Goal: Task Accomplishment & Management: Use online tool/utility

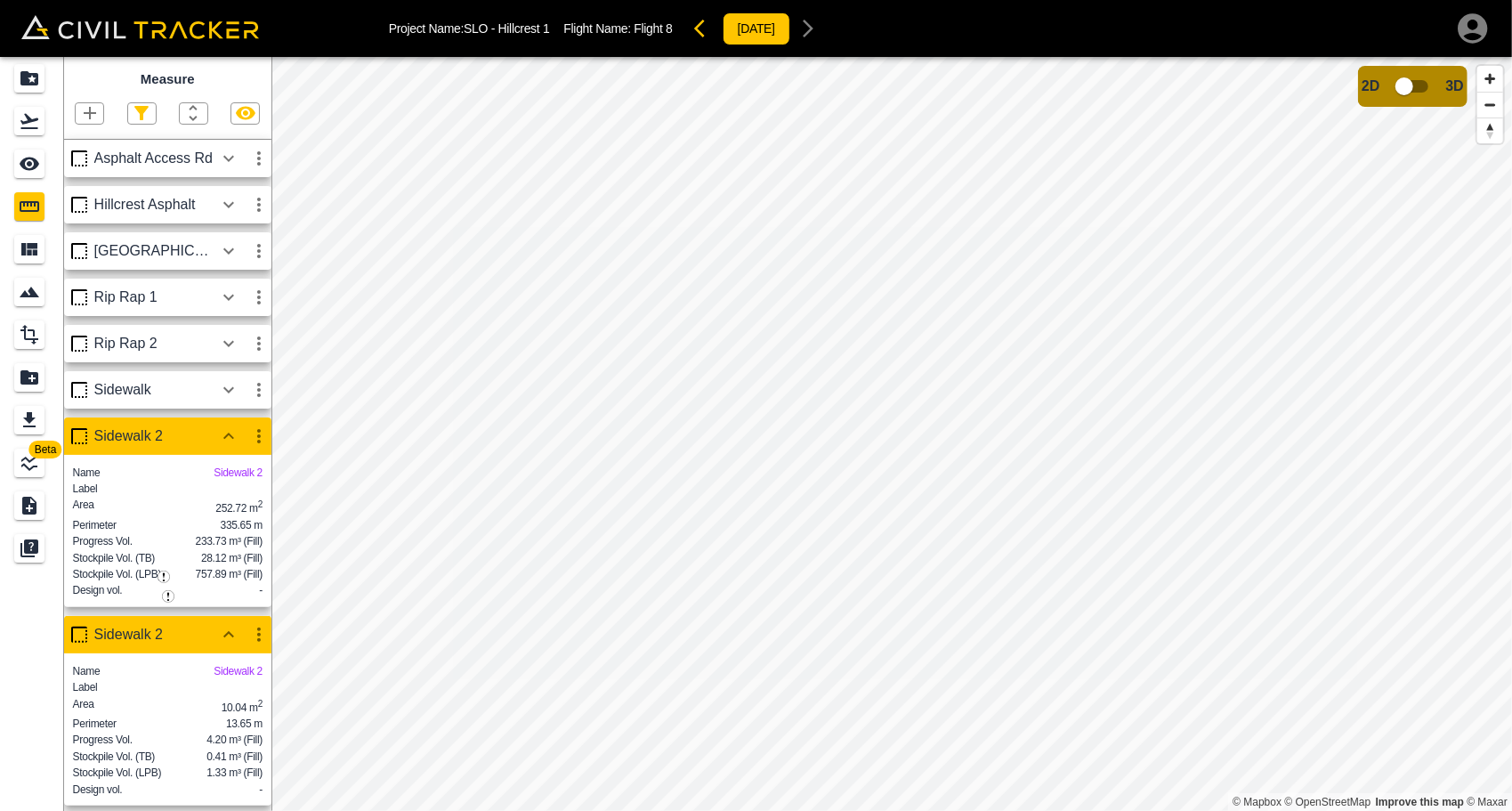
click at [232, 432] on icon "button" at bounding box center [229, 436] width 21 height 21
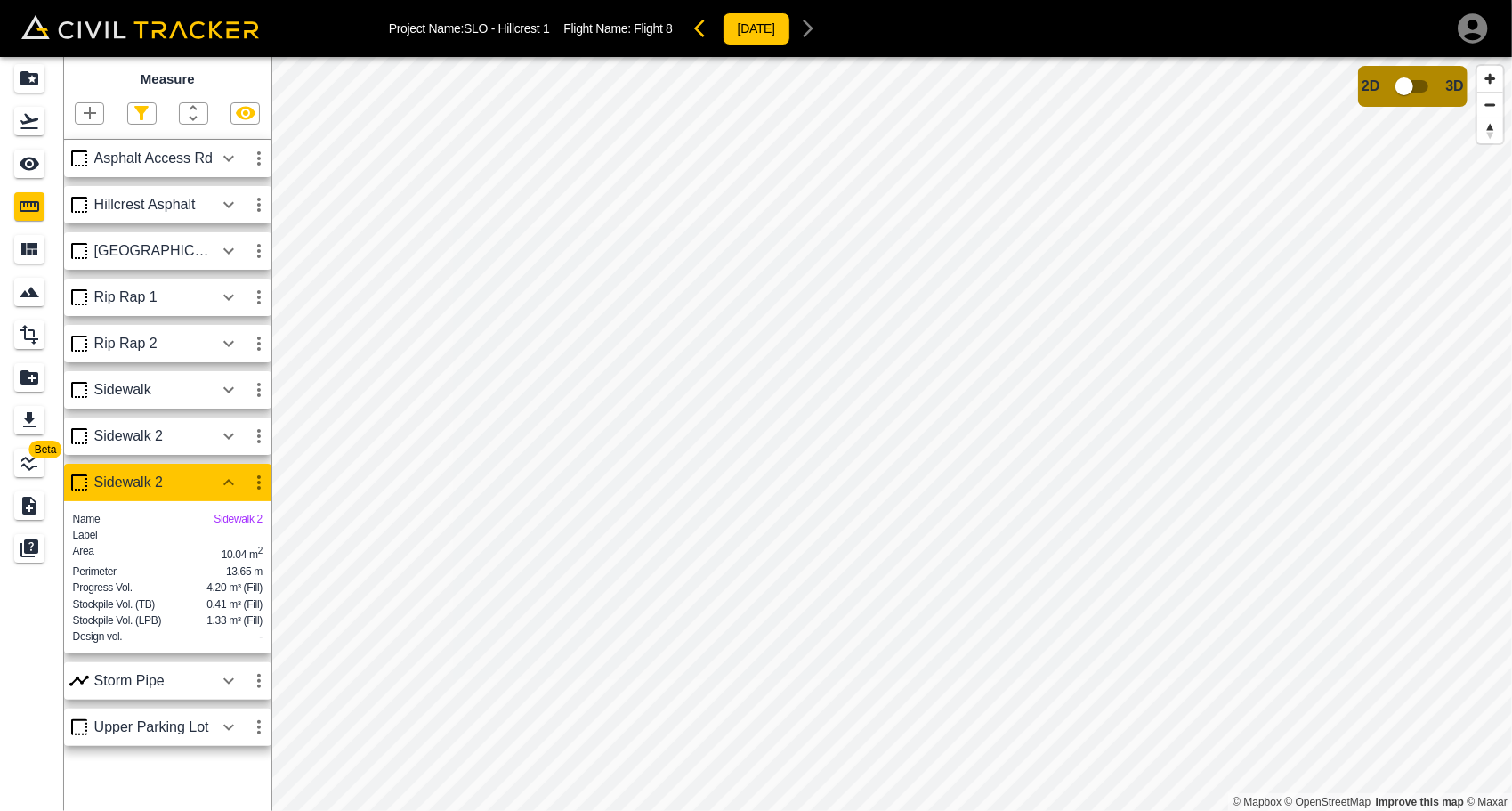
click at [235, 476] on icon "button" at bounding box center [229, 482] width 21 height 21
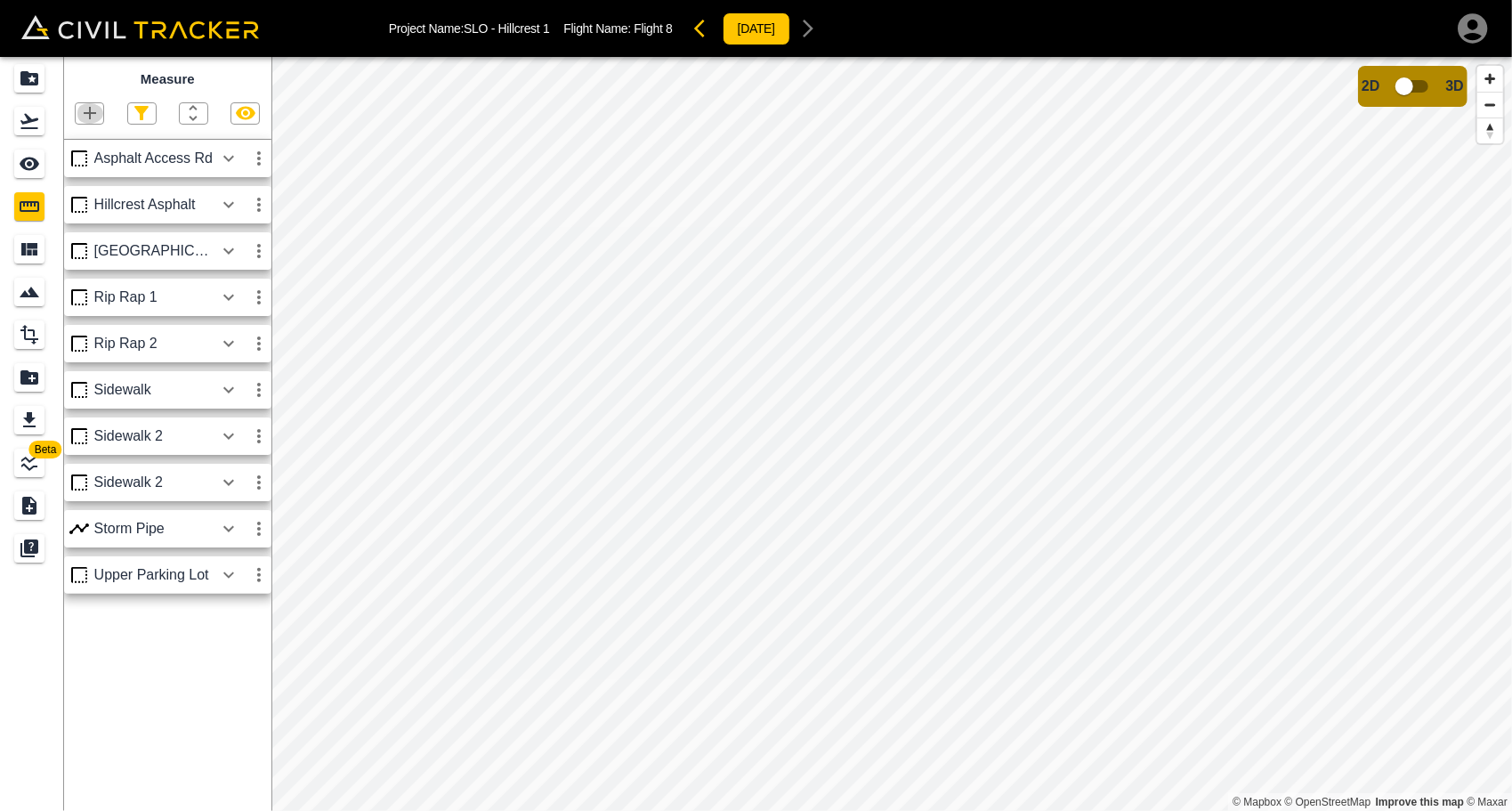
click at [85, 109] on icon "button" at bounding box center [89, 113] width 21 height 21
click at [84, 161] on div "Polyline" at bounding box center [67, 171] width 77 height 36
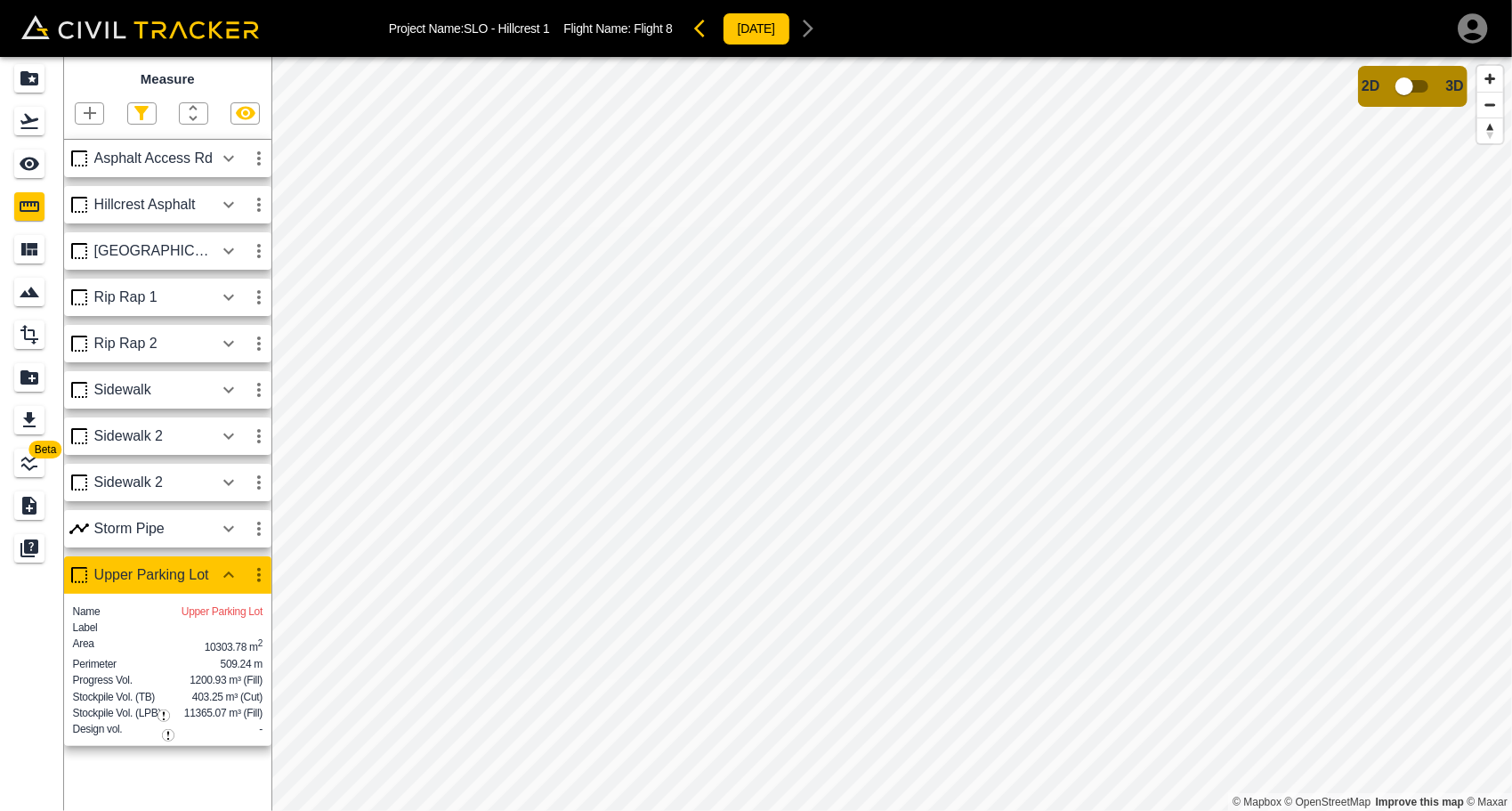
click at [227, 582] on icon "button" at bounding box center [229, 576] width 21 height 21
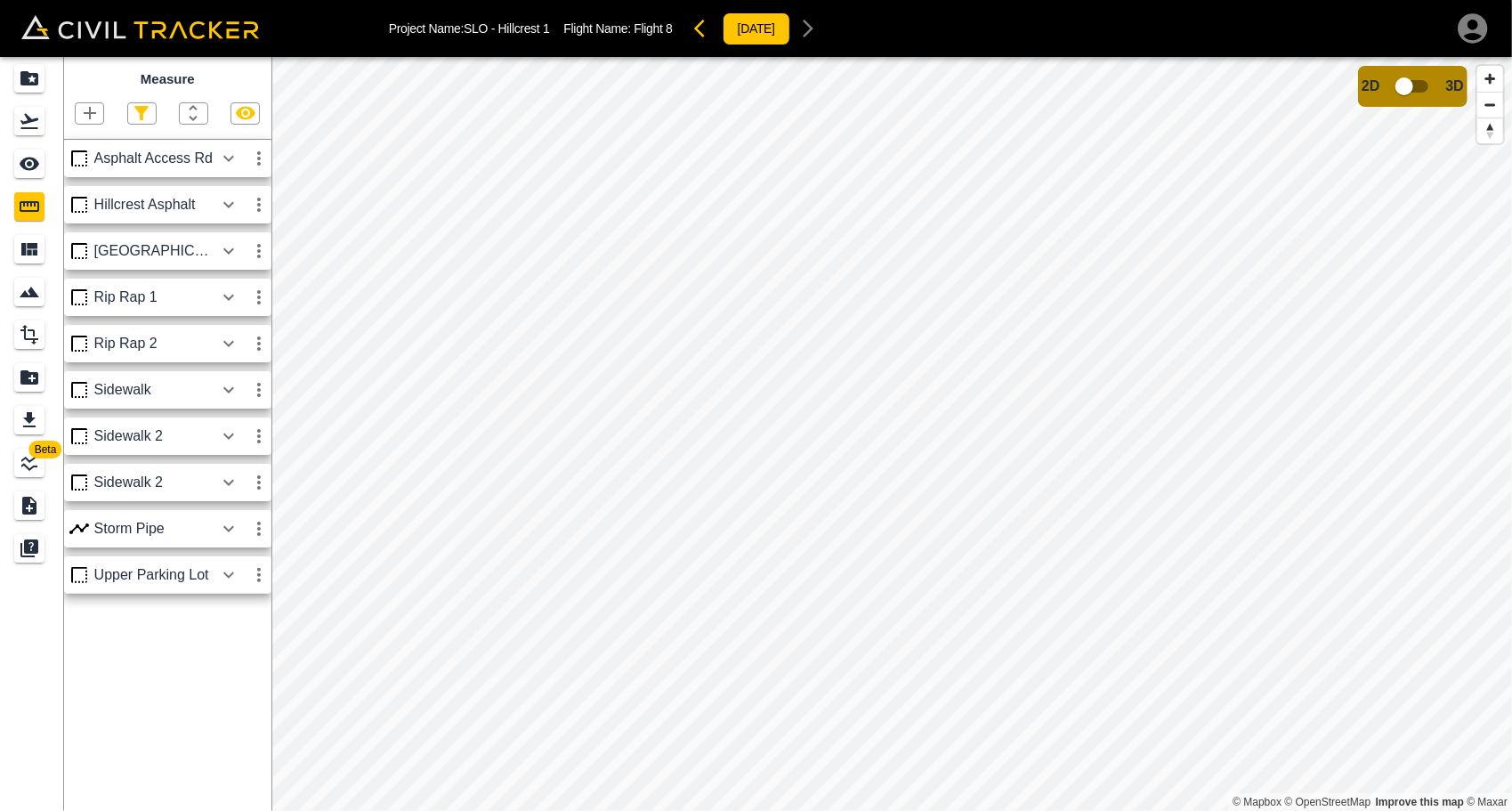
click at [87, 108] on icon "button" at bounding box center [89, 113] width 21 height 21
click at [86, 171] on p "Polyline" at bounding box center [85, 171] width 41 height 14
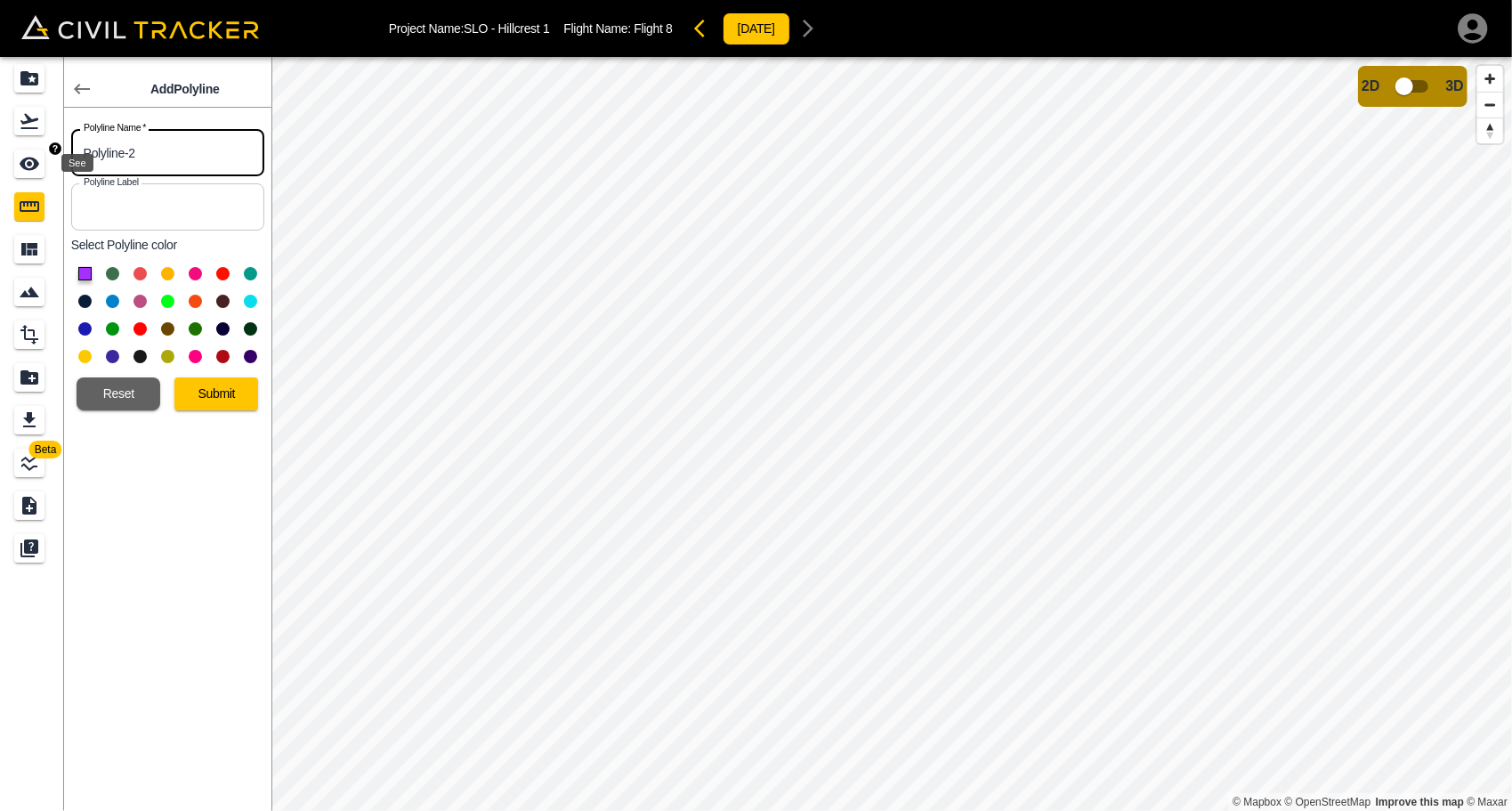
drag, startPoint x: 144, startPoint y: 152, endPoint x: 42, endPoint y: 164, distance: 102.7
click at [42, 164] on div "Beta Add Polyline Polyline Name   * Polyline-2 Polyline Name * Polyline Label P…" at bounding box center [135, 433] width 272 height 754
type input "Watermain"
click at [244, 296] on button at bounding box center [251, 302] width 13 height 13
click at [218, 387] on button "Submit" at bounding box center [216, 394] width 84 height 33
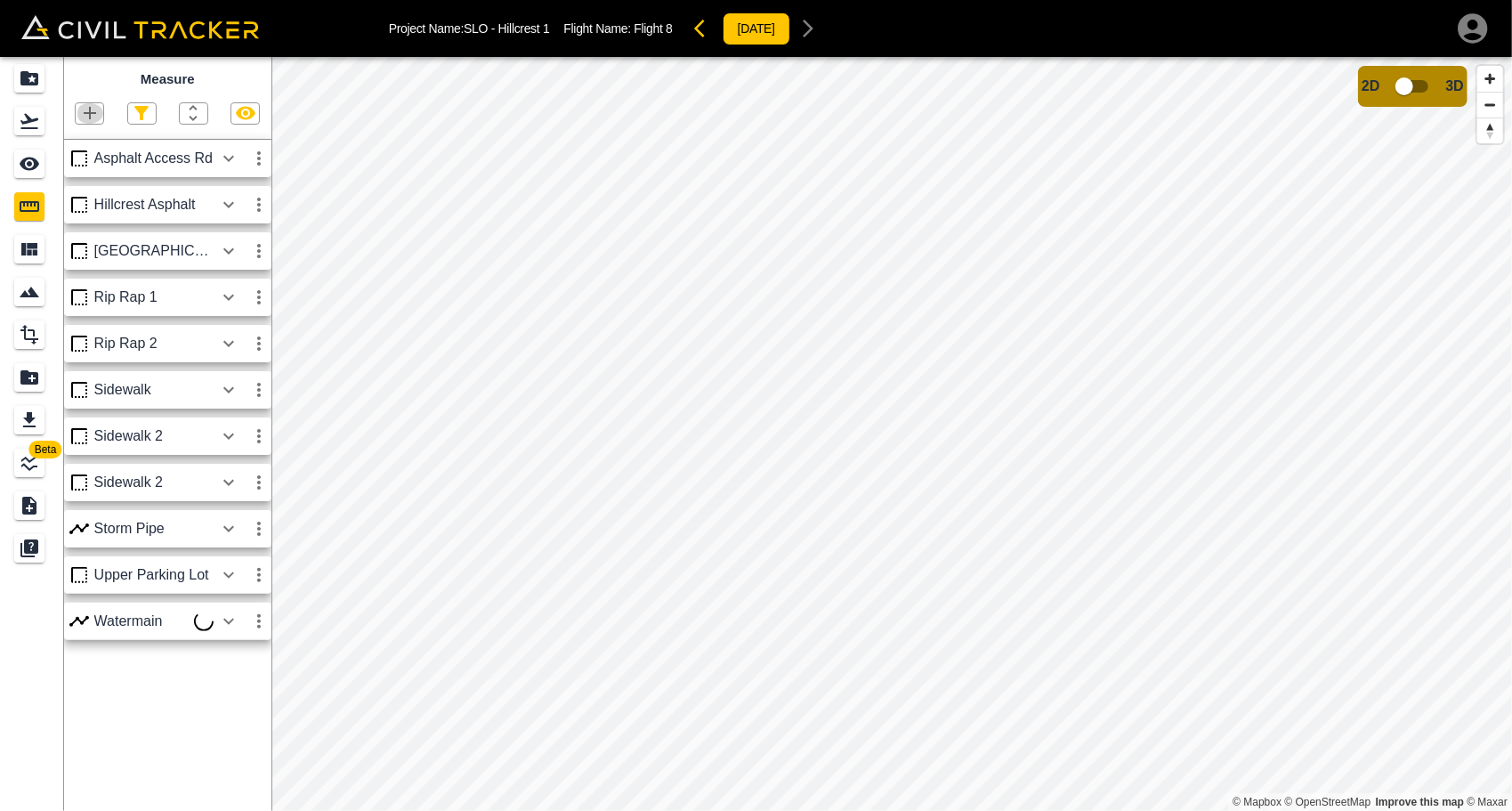
click at [89, 108] on icon "button" at bounding box center [89, 113] width 21 height 21
click at [83, 167] on p "Polyline" at bounding box center [85, 171] width 41 height 14
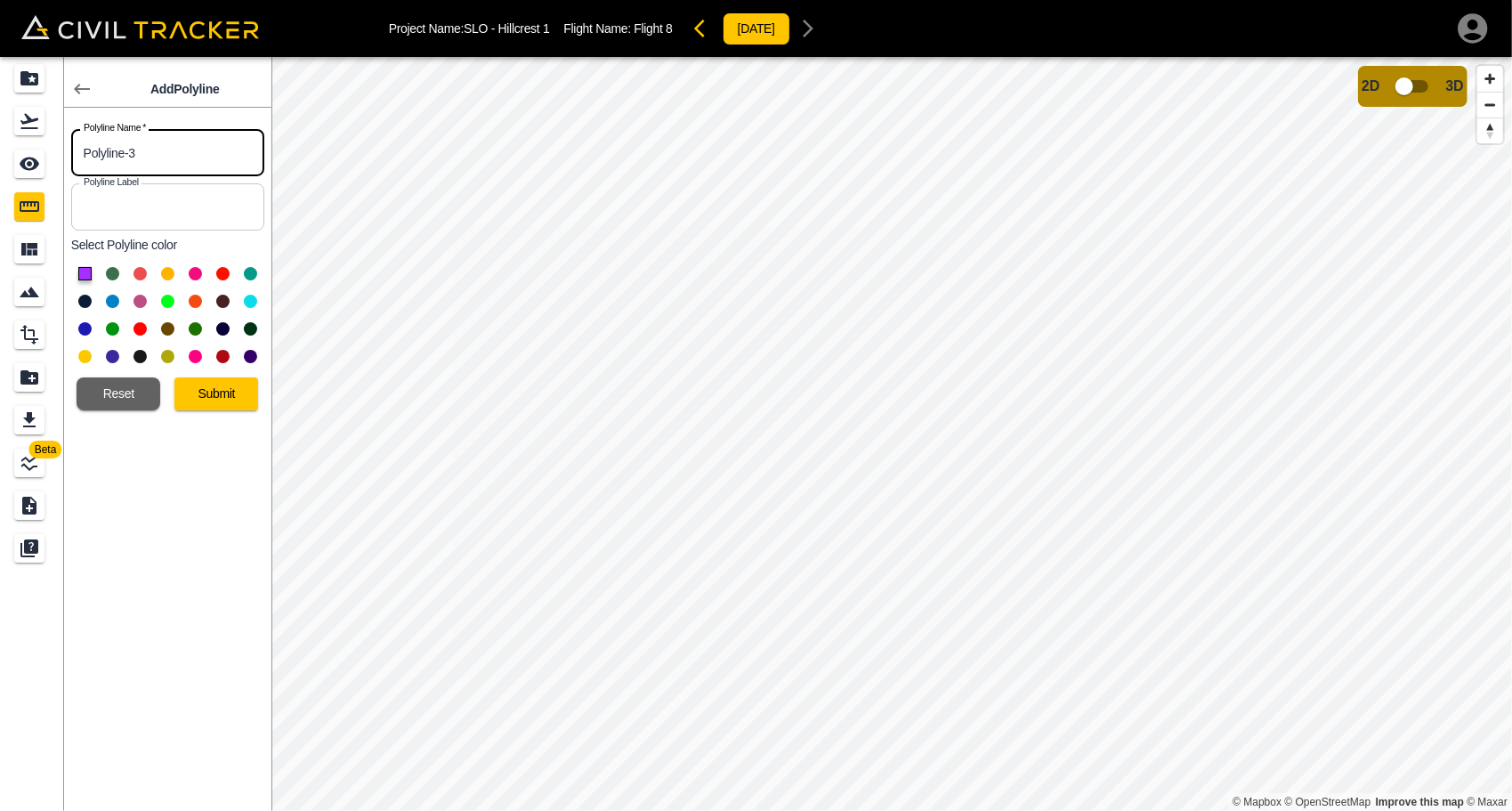
drag, startPoint x: 142, startPoint y: 157, endPoint x: 62, endPoint y: 153, distance: 80.1
click at [62, 153] on div "Beta Add Polyline Polyline Name   * Polyline-3 Polyline Name * Polyline Label P…" at bounding box center [135, 433] width 272 height 754
type input "Sanitary Main"
click at [165, 303] on button at bounding box center [168, 302] width 13 height 13
click at [219, 390] on button "Submit" at bounding box center [216, 394] width 84 height 33
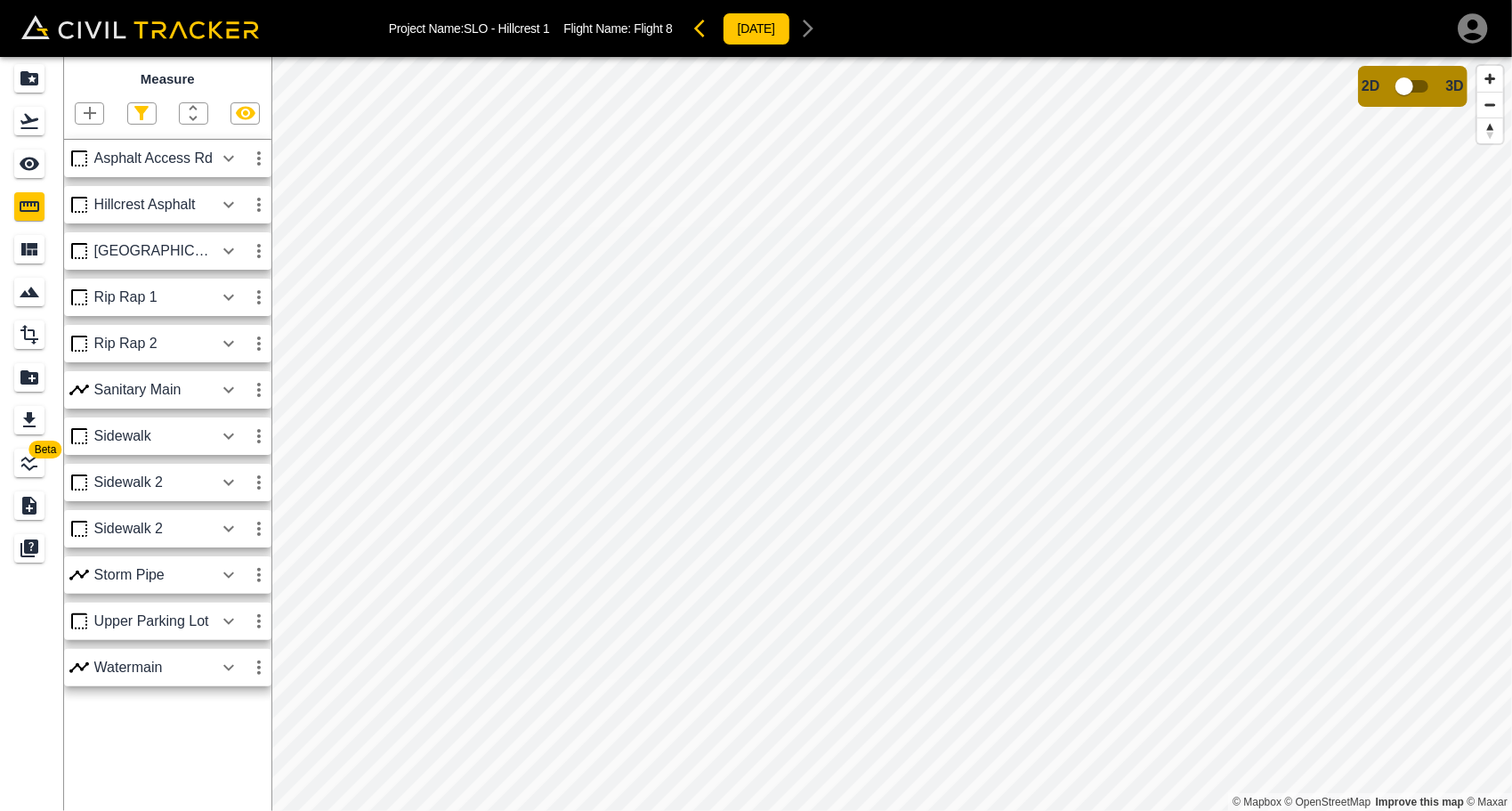
click at [223, 659] on icon "button" at bounding box center [229, 668] width 21 height 21
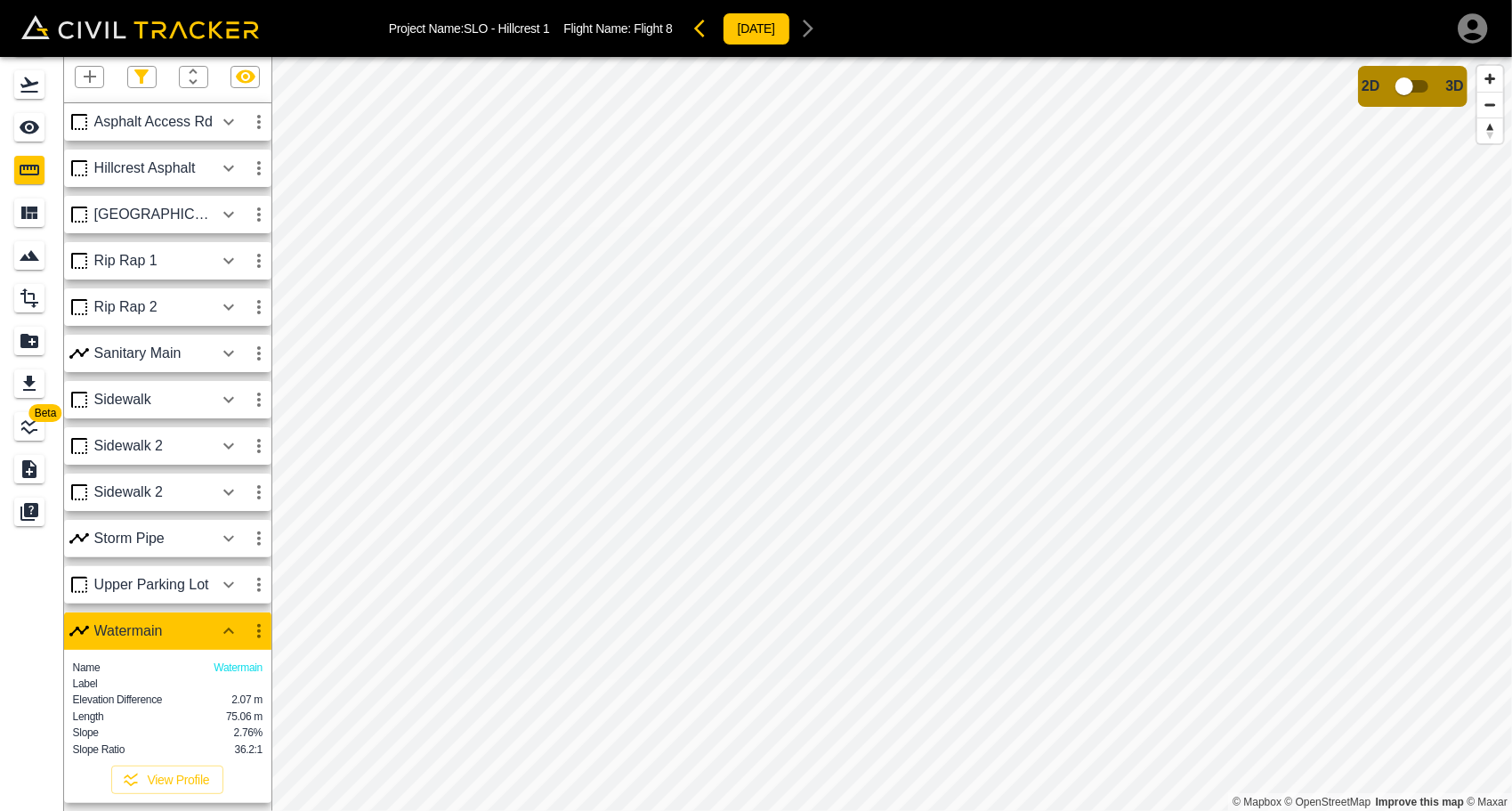
scroll to position [57, 0]
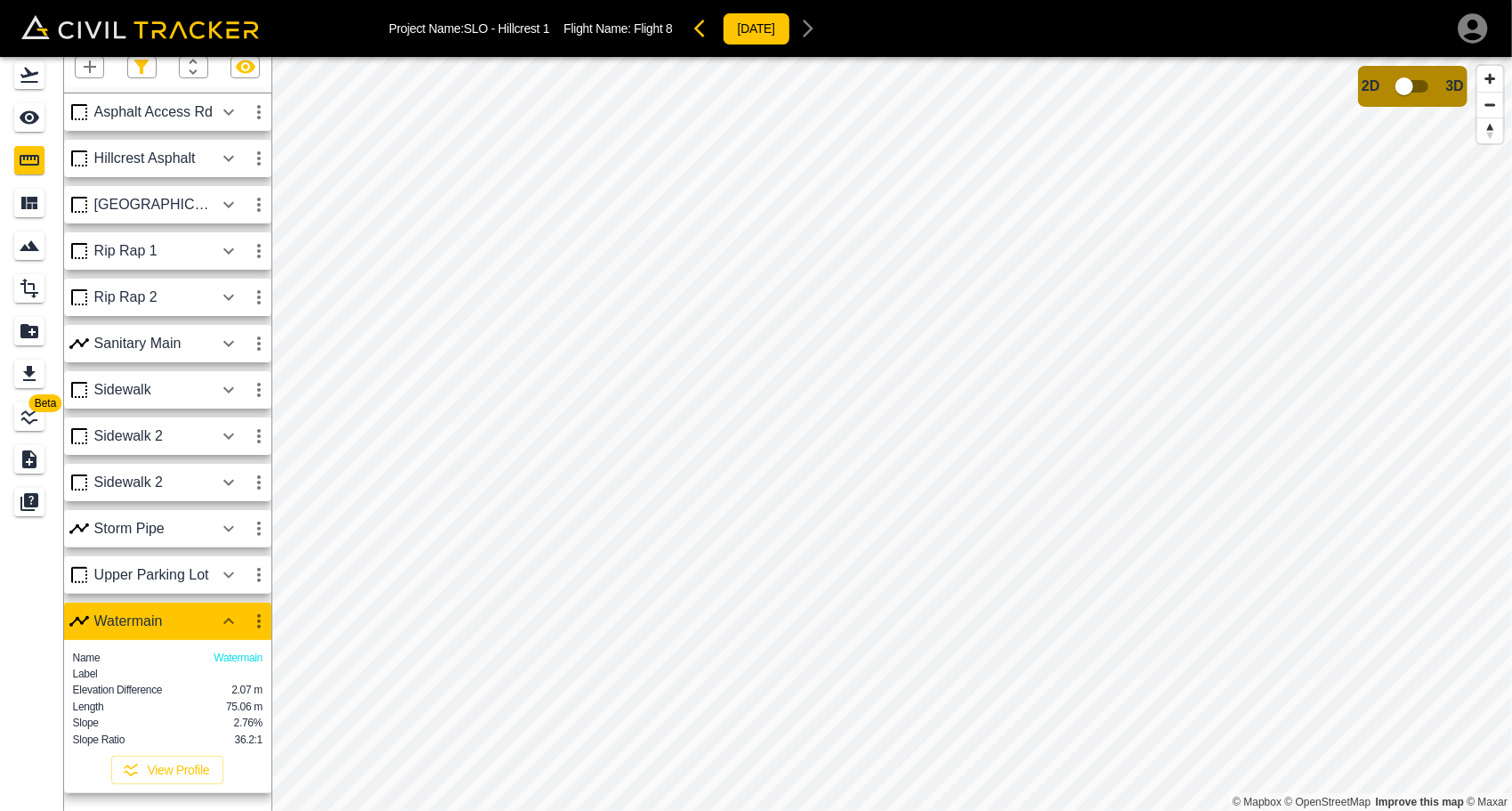
click at [230, 618] on icon "button" at bounding box center [229, 621] width 11 height 6
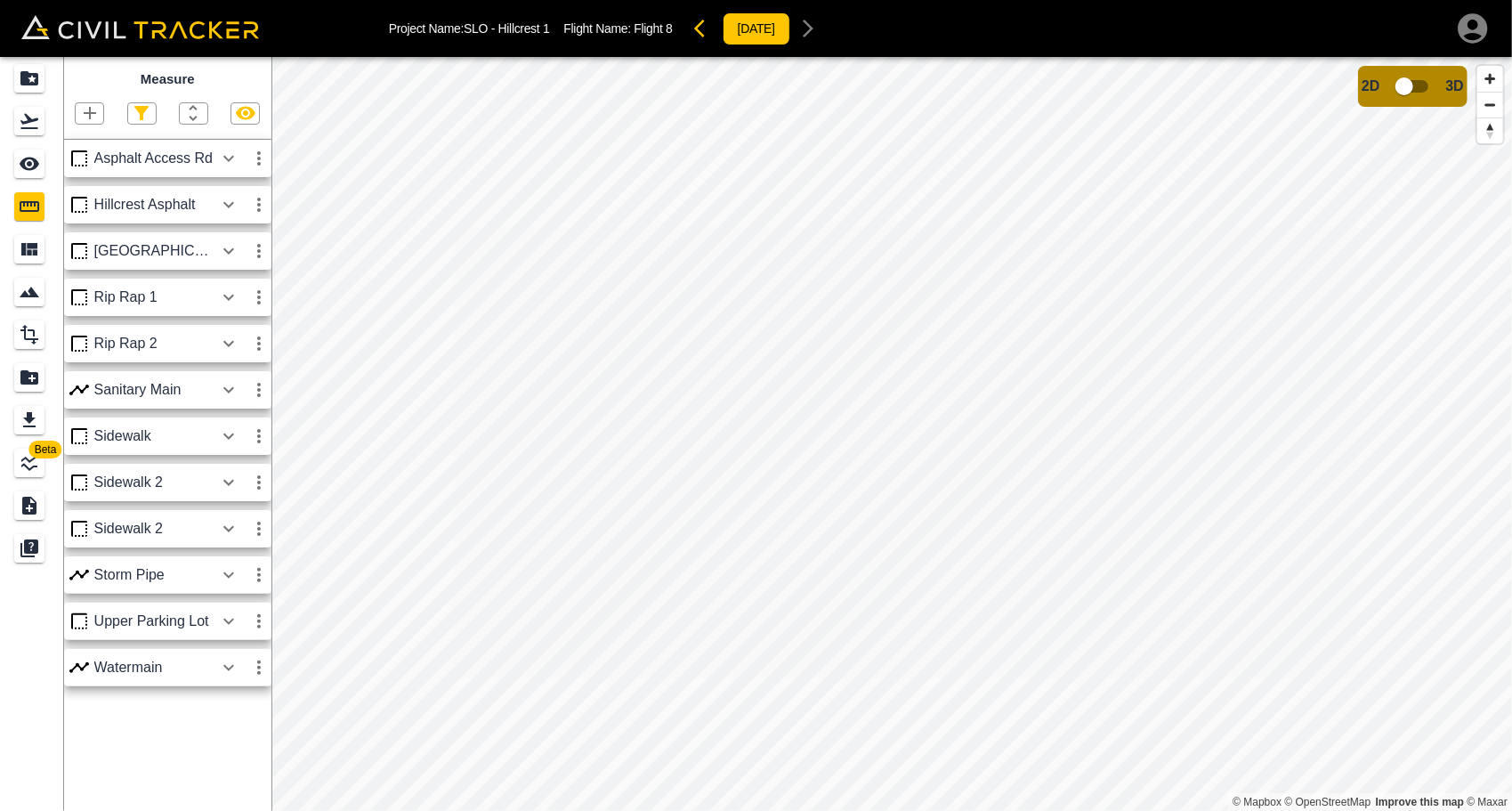
scroll to position [0, 0]
click at [225, 390] on icon "button" at bounding box center [229, 389] width 11 height 6
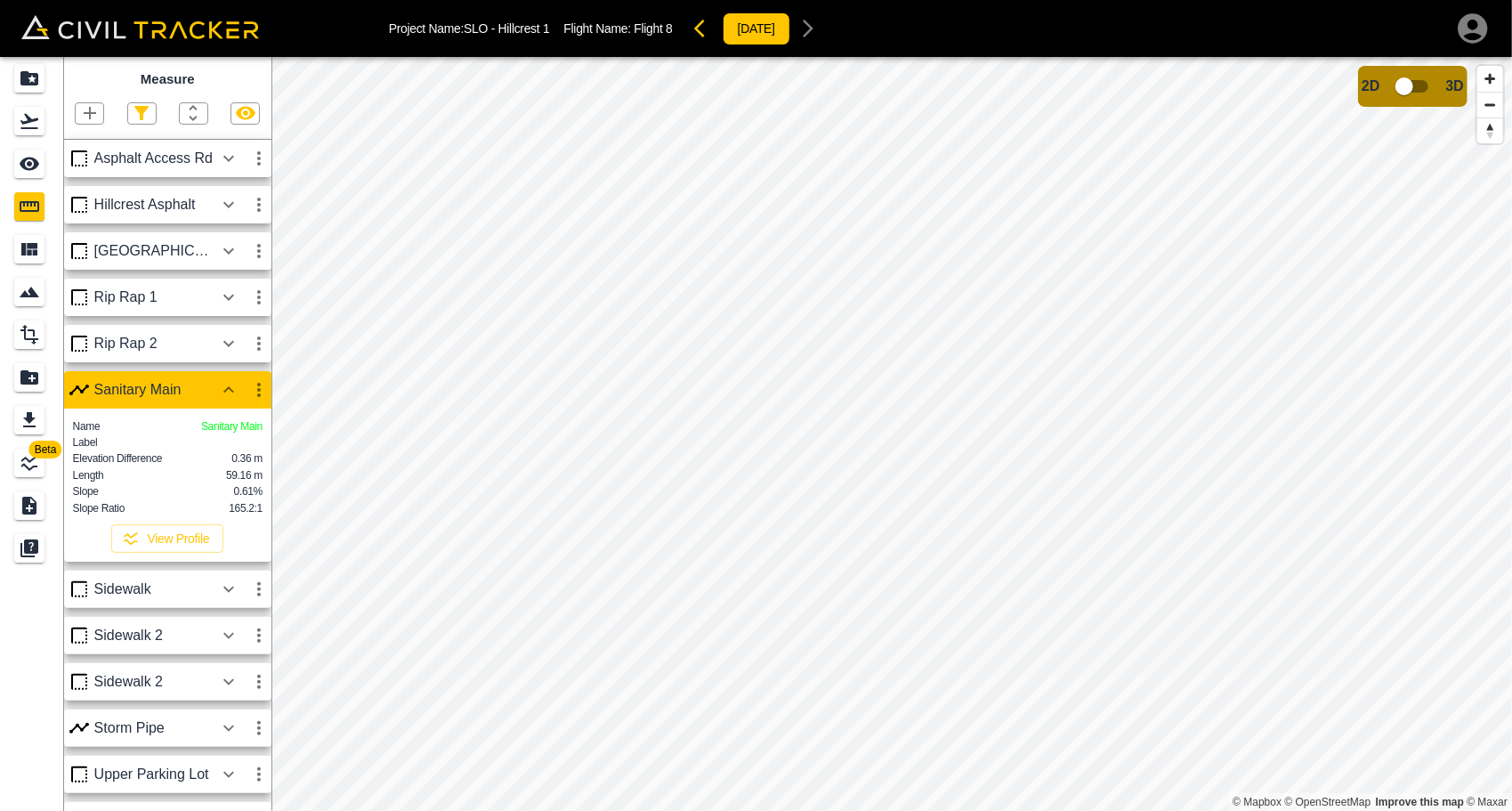
click at [91, 105] on icon "button" at bounding box center [89, 113] width 21 height 21
click at [91, 172] on p "Polyline" at bounding box center [85, 171] width 41 height 14
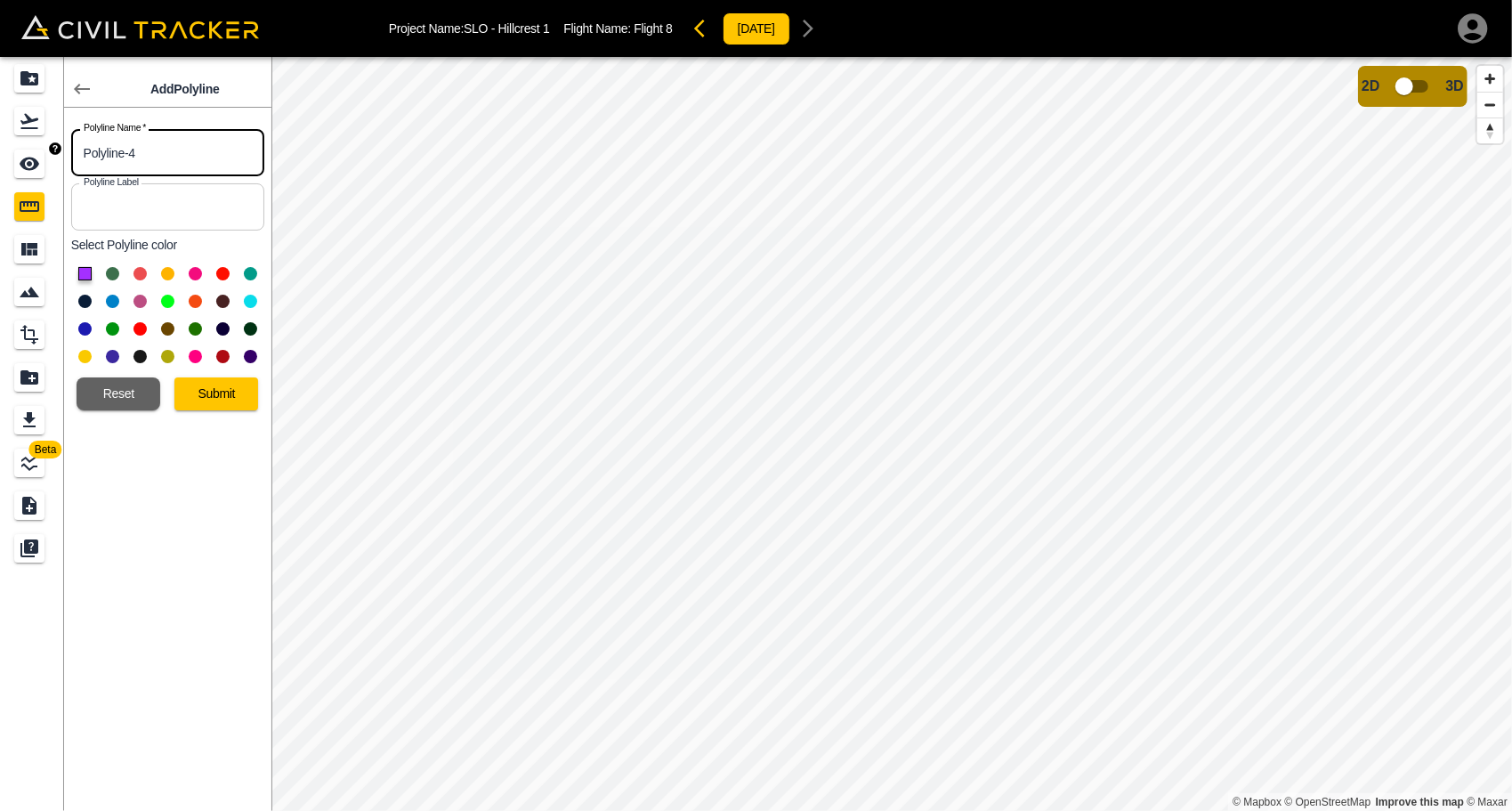
drag, startPoint x: 162, startPoint y: 153, endPoint x: 4, endPoint y: 164, distance: 158.4
click at [4, 164] on div "Beta Add Polyline Polyline Name   * Polyline-4 Polyline Name * Polyline Label P…" at bounding box center [135, 433] width 272 height 754
click at [98, 154] on input "SAn Service" at bounding box center [167, 152] width 193 height 47
type input "San Service"
click at [164, 305] on button at bounding box center [168, 302] width 13 height 13
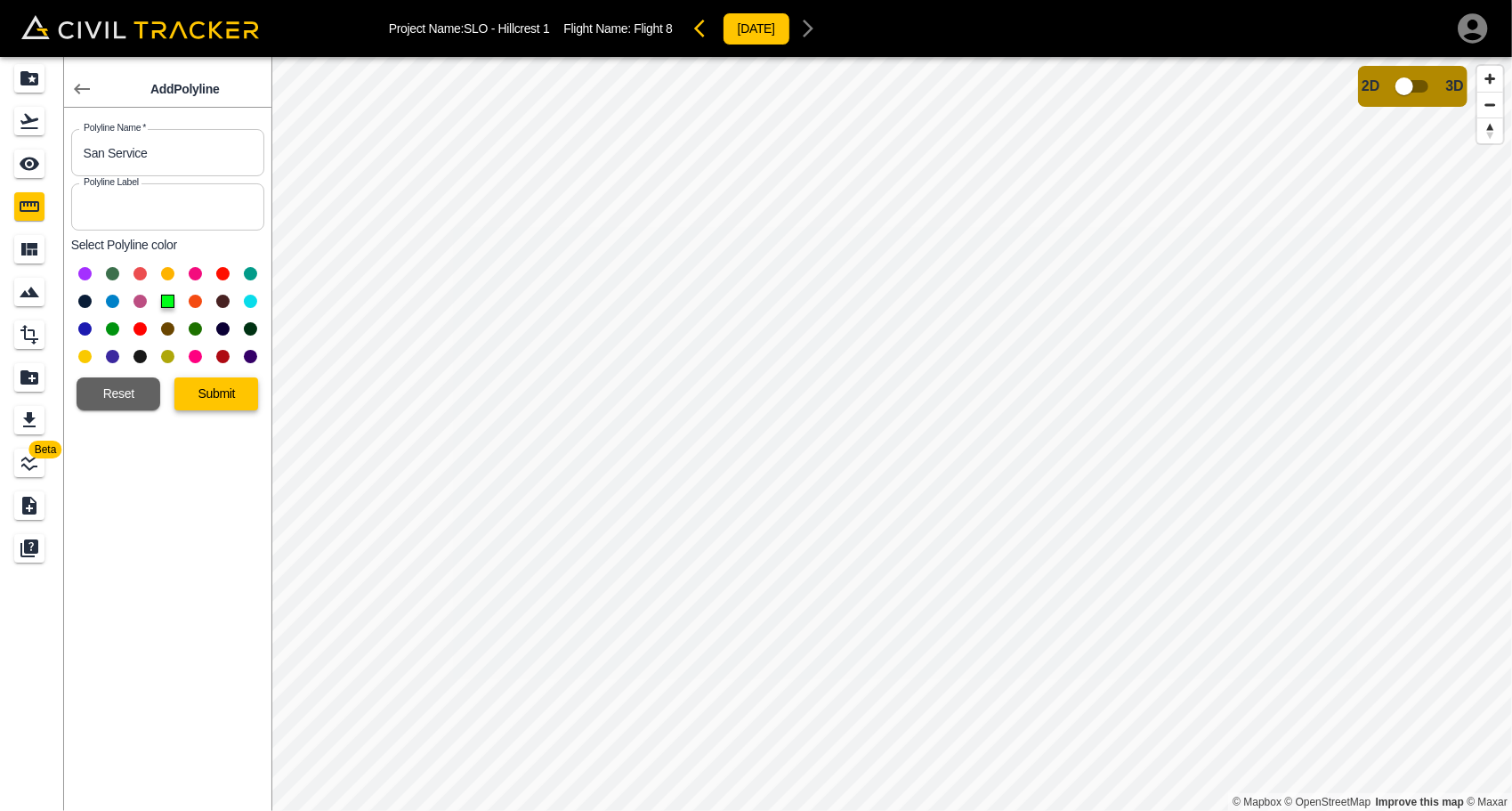
click at [218, 381] on button "Submit" at bounding box center [216, 394] width 84 height 33
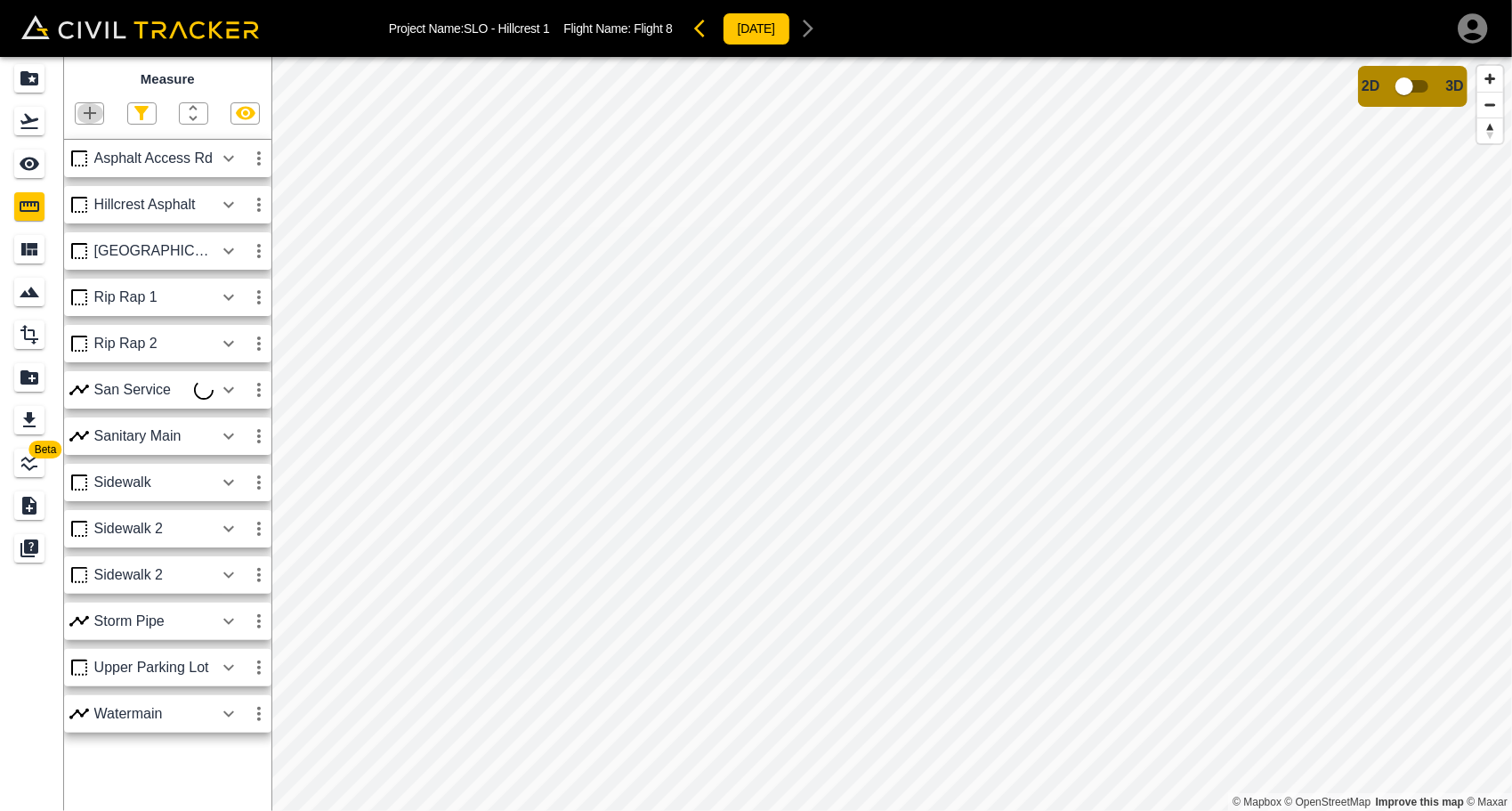
click at [92, 116] on icon "button" at bounding box center [89, 113] width 21 height 21
click at [79, 173] on p "Polyline" at bounding box center [85, 171] width 41 height 14
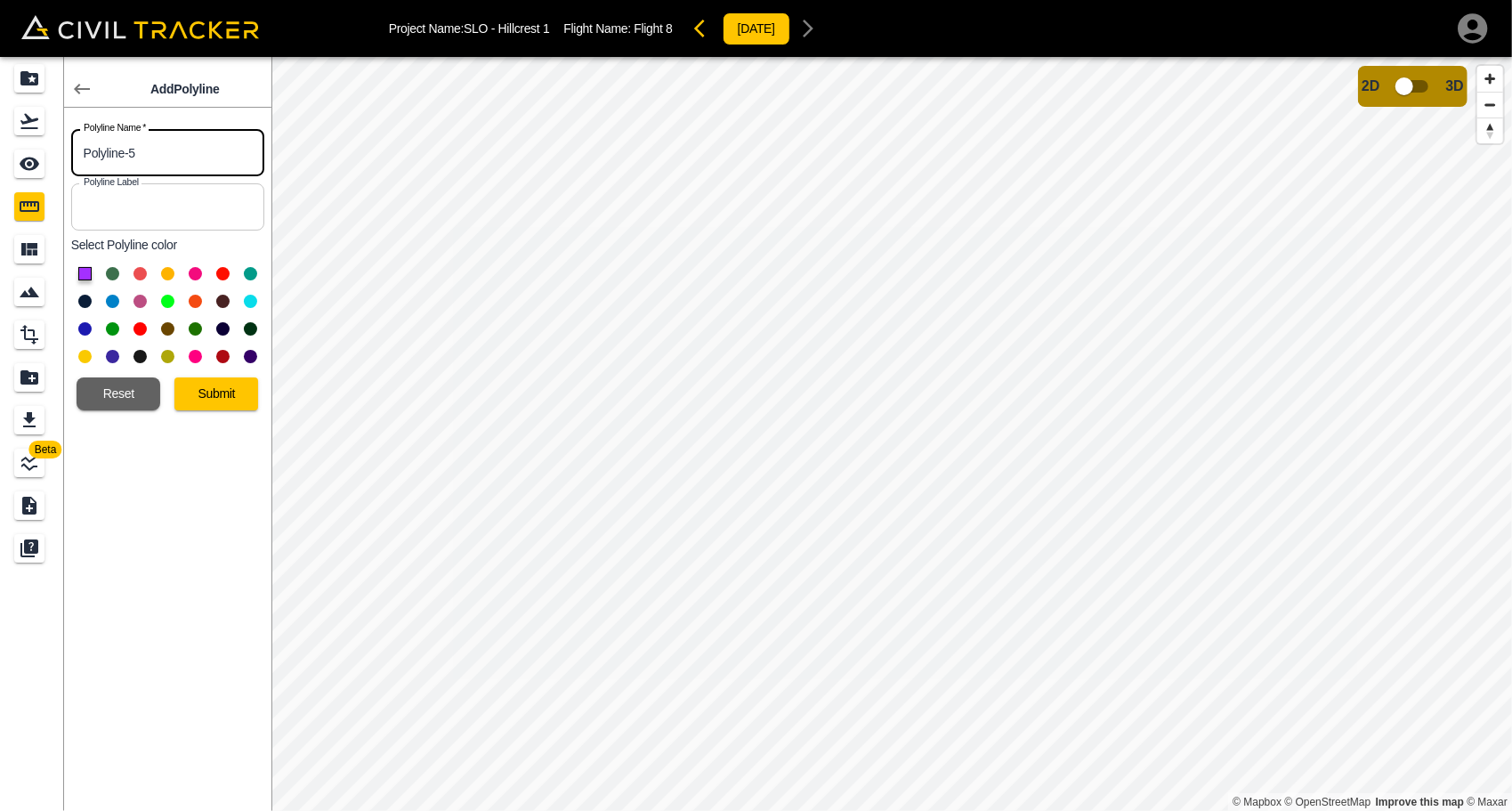
drag, startPoint x: 155, startPoint y: 149, endPoint x: 55, endPoint y: 153, distance: 100.1
click at [55, 153] on body "Project Name: SLO - Hillcrest 1 Flight Name: Flight 8 [DATE] Beta Add Polyline …" at bounding box center [756, 406] width 1512 height 811
type input "San Service 2"
click at [165, 301] on button at bounding box center [168, 302] width 13 height 13
click at [236, 394] on button "Submit" at bounding box center [216, 394] width 84 height 33
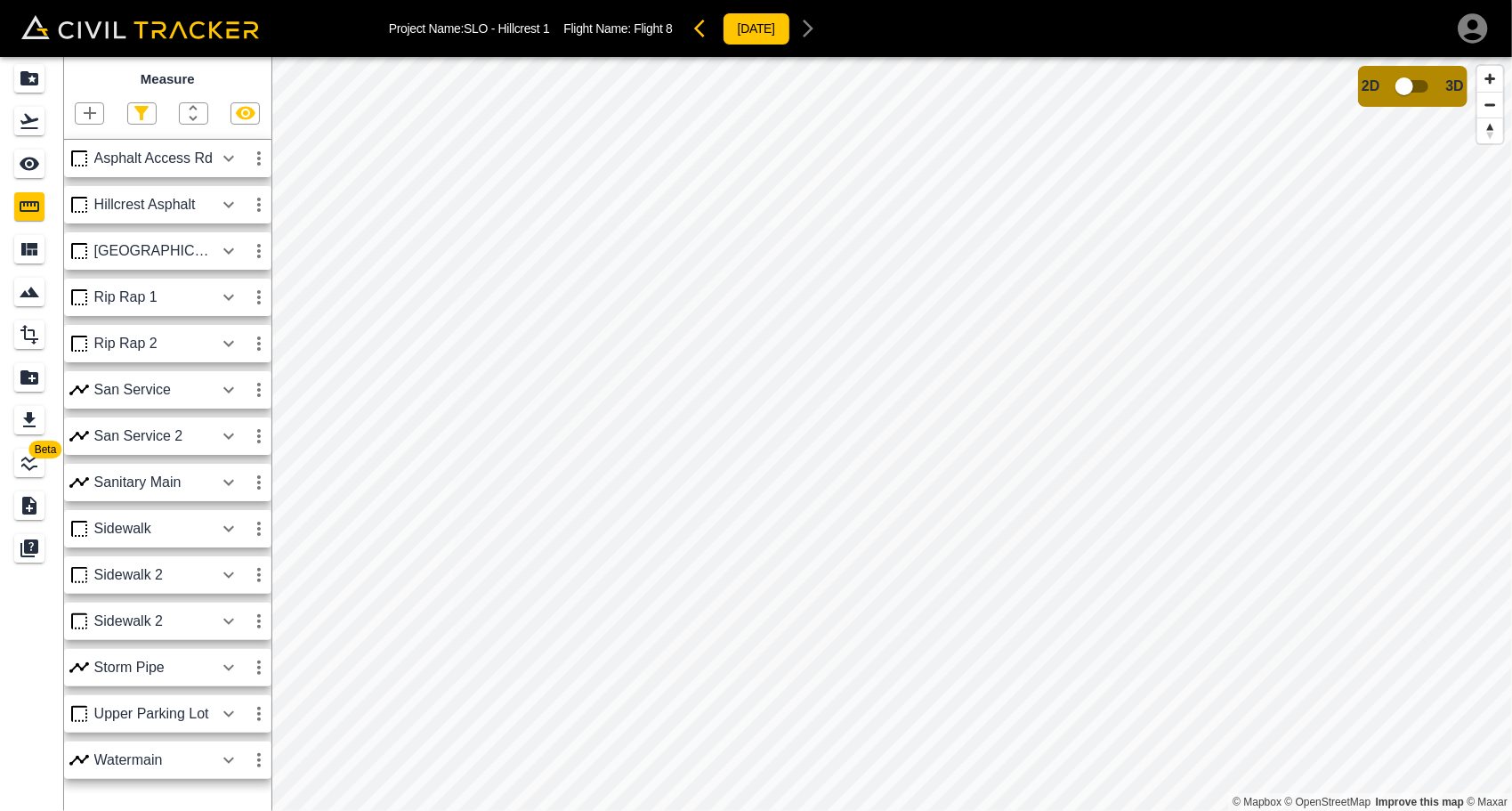
drag, startPoint x: 230, startPoint y: 384, endPoint x: 234, endPoint y: 406, distance: 22.4
click at [230, 384] on icon "button" at bounding box center [229, 390] width 21 height 21
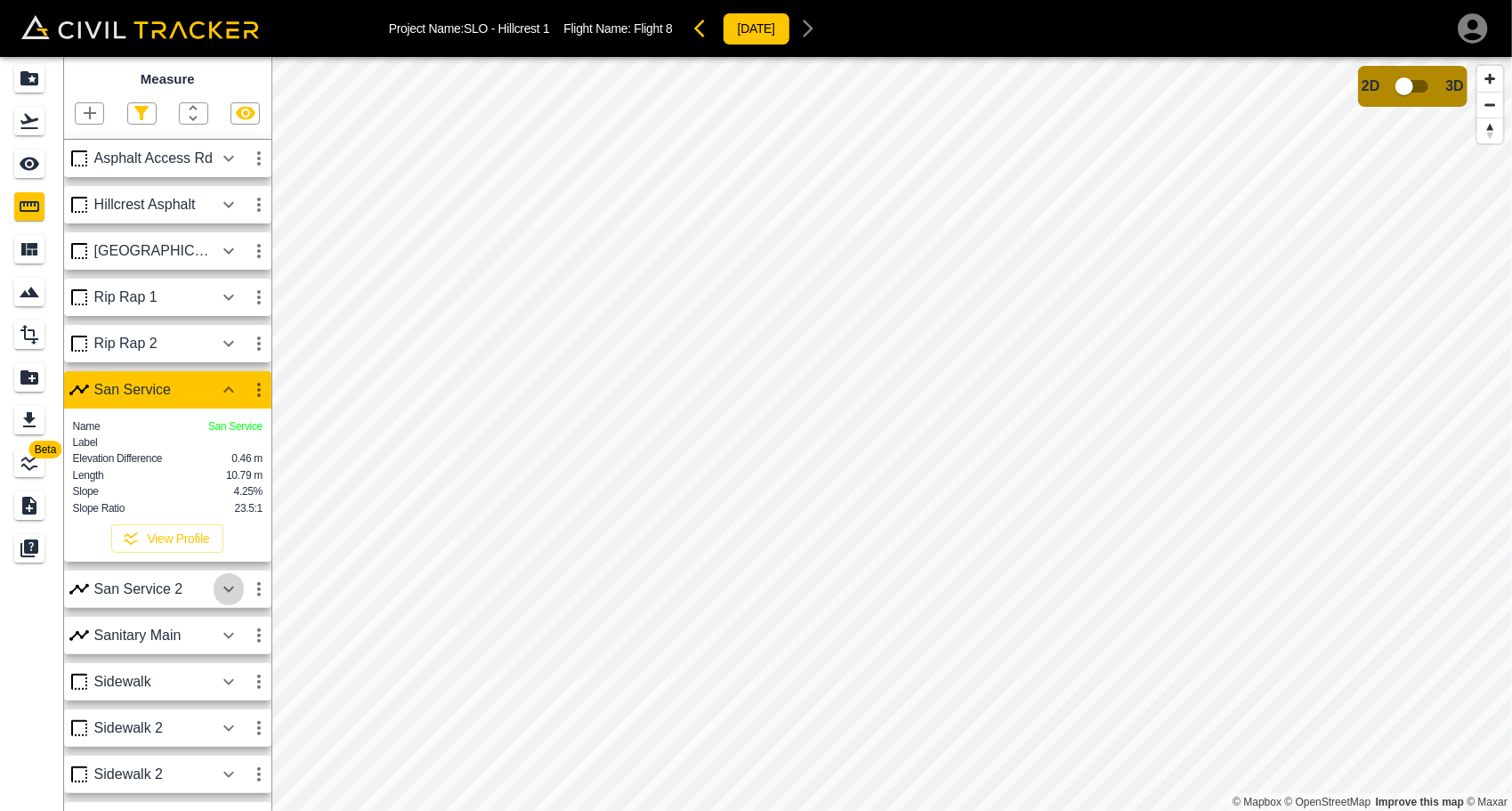
click at [228, 601] on icon "button" at bounding box center [229, 589] width 21 height 21
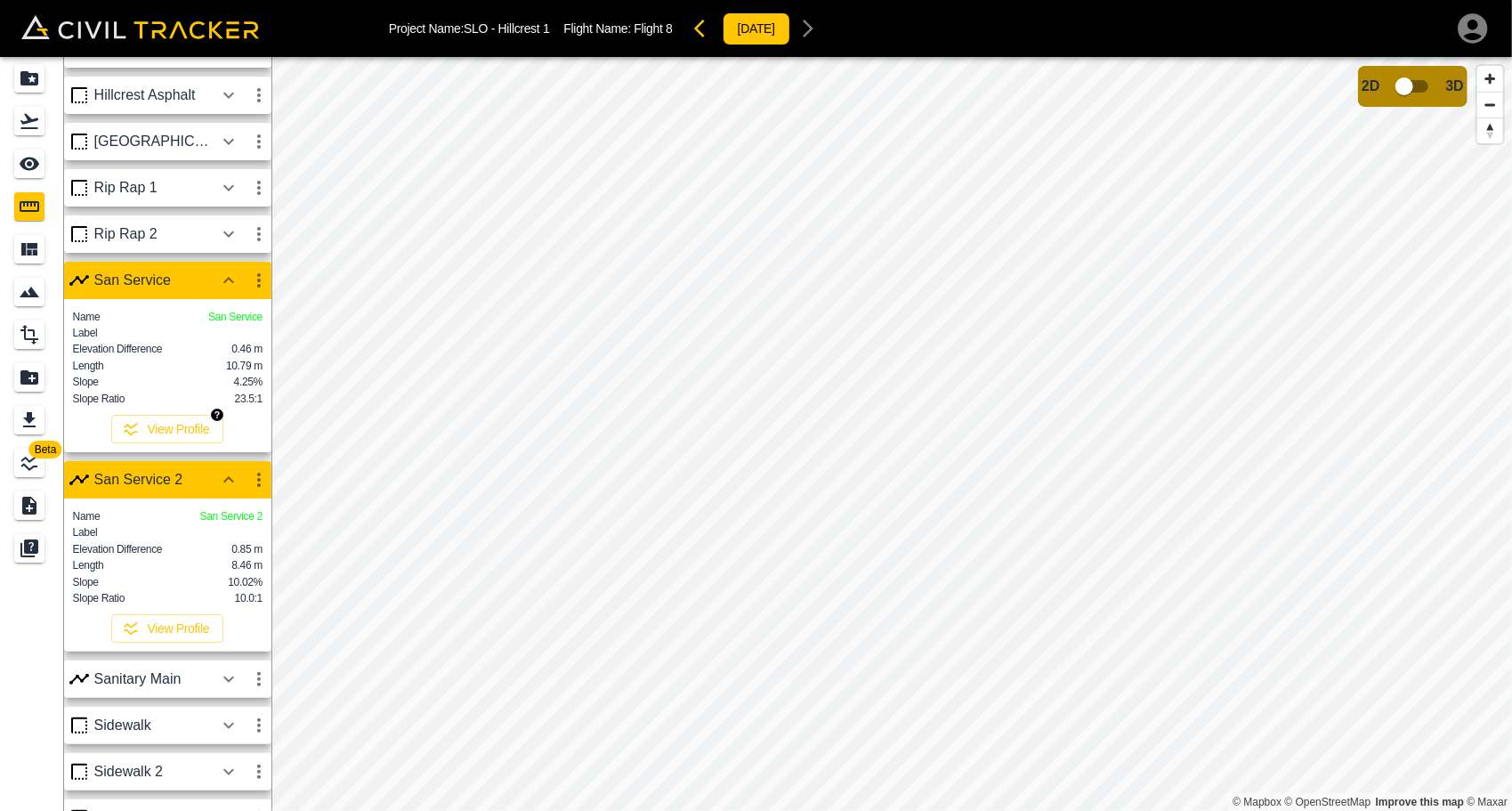
scroll to position [178, 0]
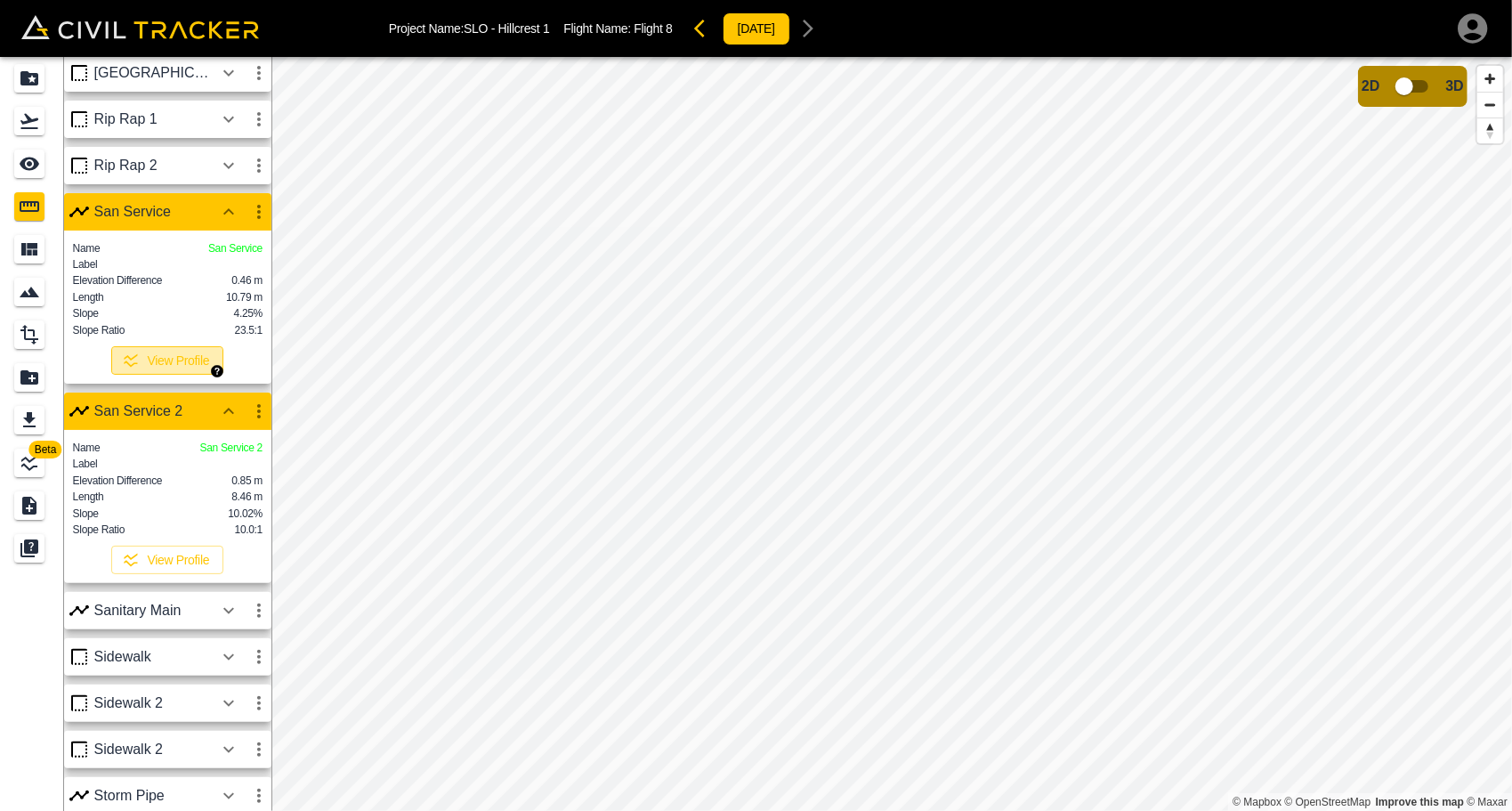
click at [159, 375] on button "View Profile" at bounding box center [167, 360] width 112 height 29
click at [161, 375] on button "View Profile" at bounding box center [167, 360] width 112 height 29
click at [232, 205] on icon "button" at bounding box center [229, 211] width 21 height 21
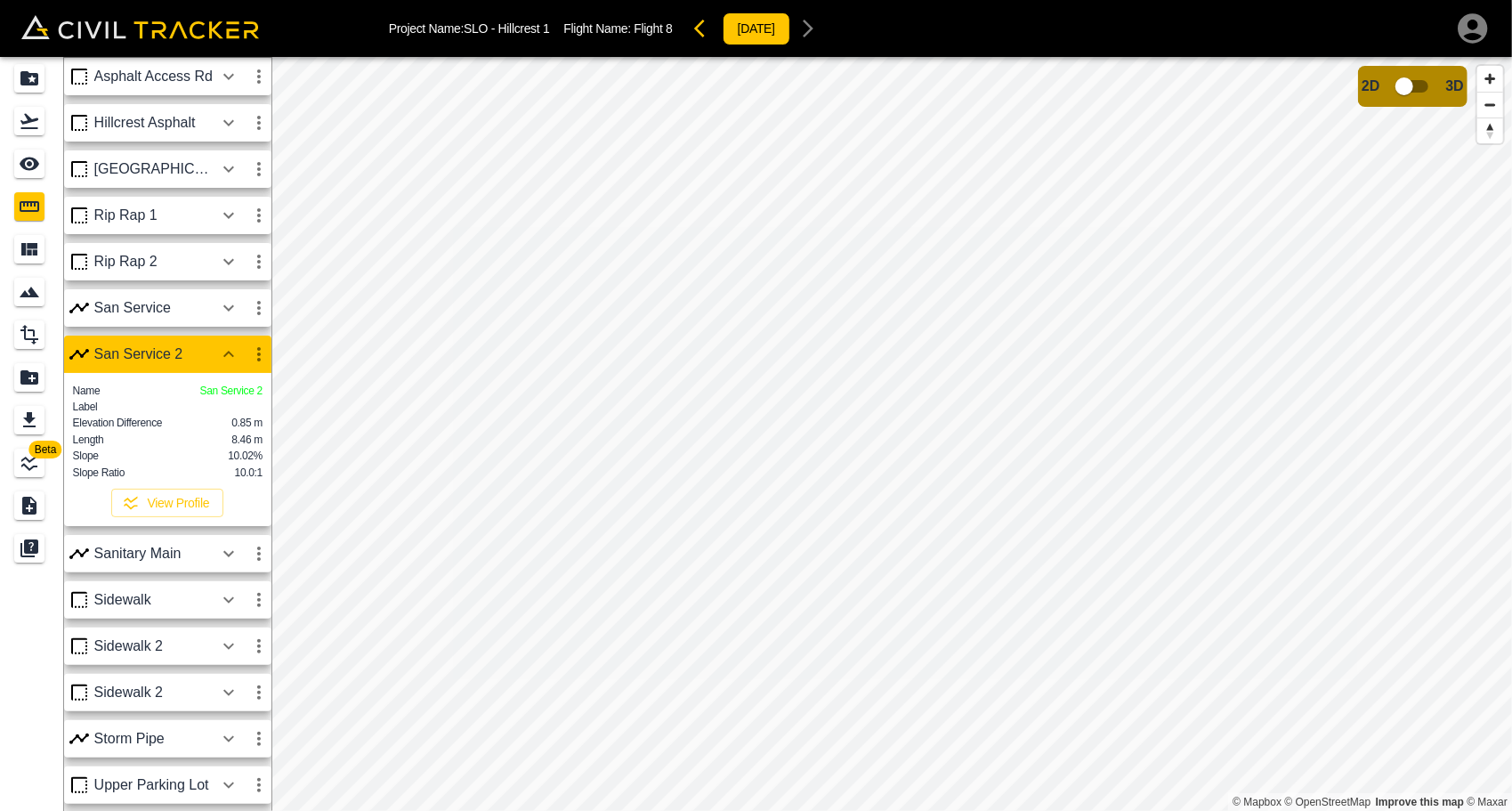
scroll to position [100, 0]
click at [232, 346] on icon "button" at bounding box center [229, 355] width 21 height 21
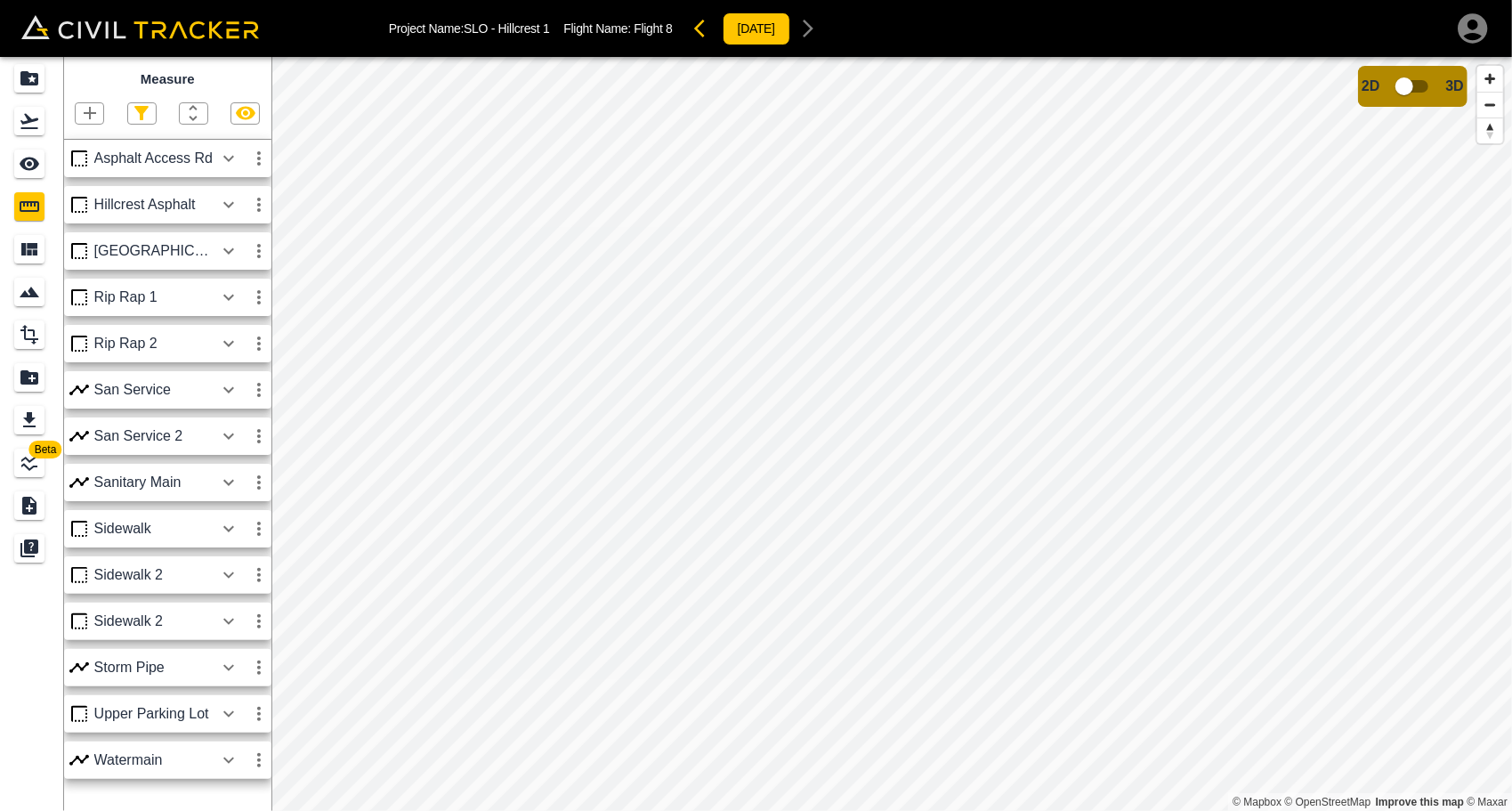
click at [84, 114] on icon "button" at bounding box center [89, 112] width 12 height 12
click at [90, 200] on p "Polygon" at bounding box center [85, 198] width 42 height 14
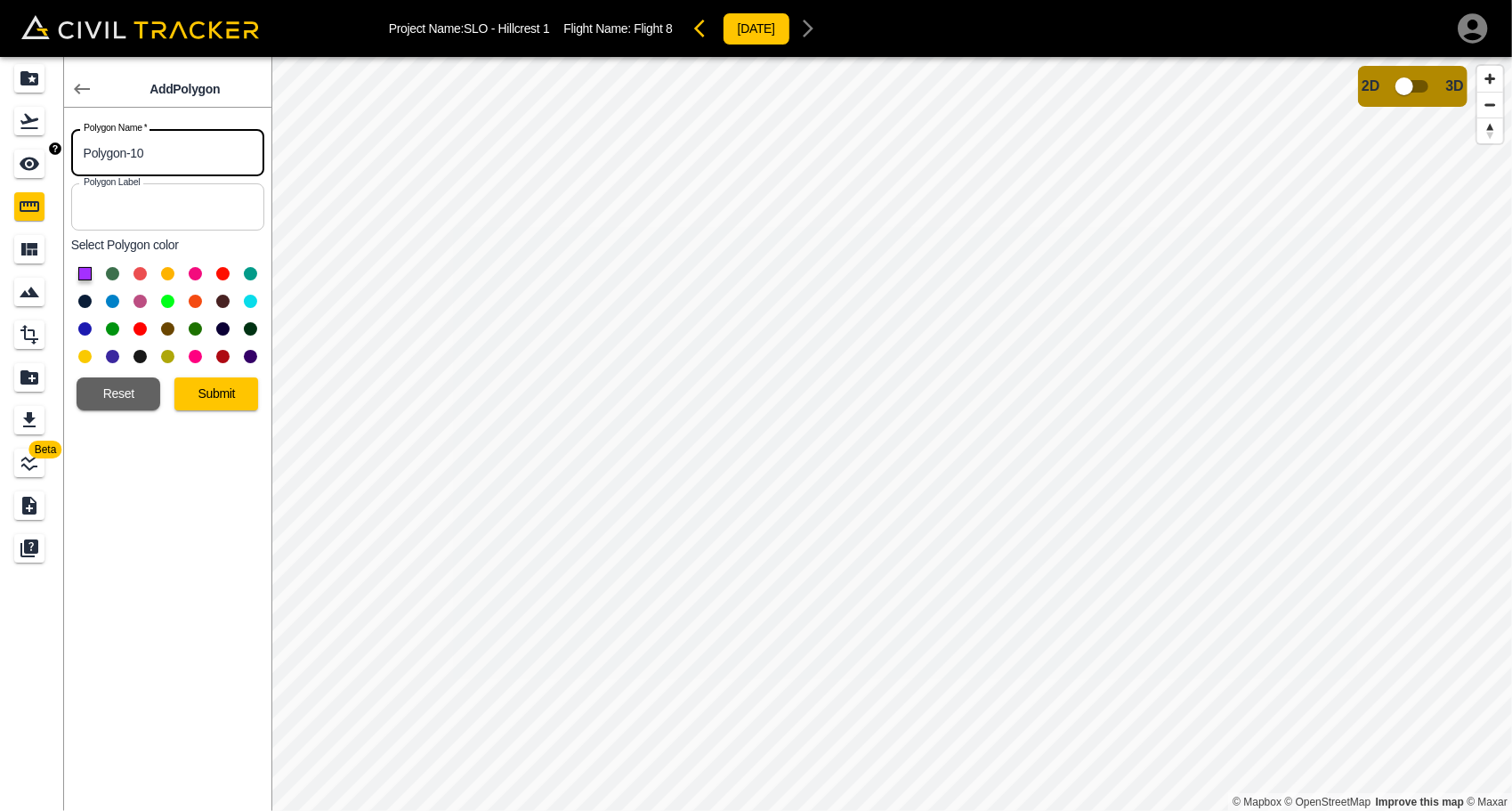
drag, startPoint x: 225, startPoint y: 159, endPoint x: 41, endPoint y: 142, distance: 184.8
click at [41, 142] on div "Beta Add Polygon Polygon Name   * Polygon-10 Polygon Name * Polygon Label Polyg…" at bounding box center [135, 433] width 272 height 754
drag, startPoint x: 119, startPoint y: 152, endPoint x: 44, endPoint y: 156, distance: 75.1
click at [44, 156] on div "Beta Add Polygon Polygon Name   * rIP rAP 3 Polygon Name * Polygon Label Polygo…" at bounding box center [135, 433] width 272 height 754
type input "Rip Rap 3"
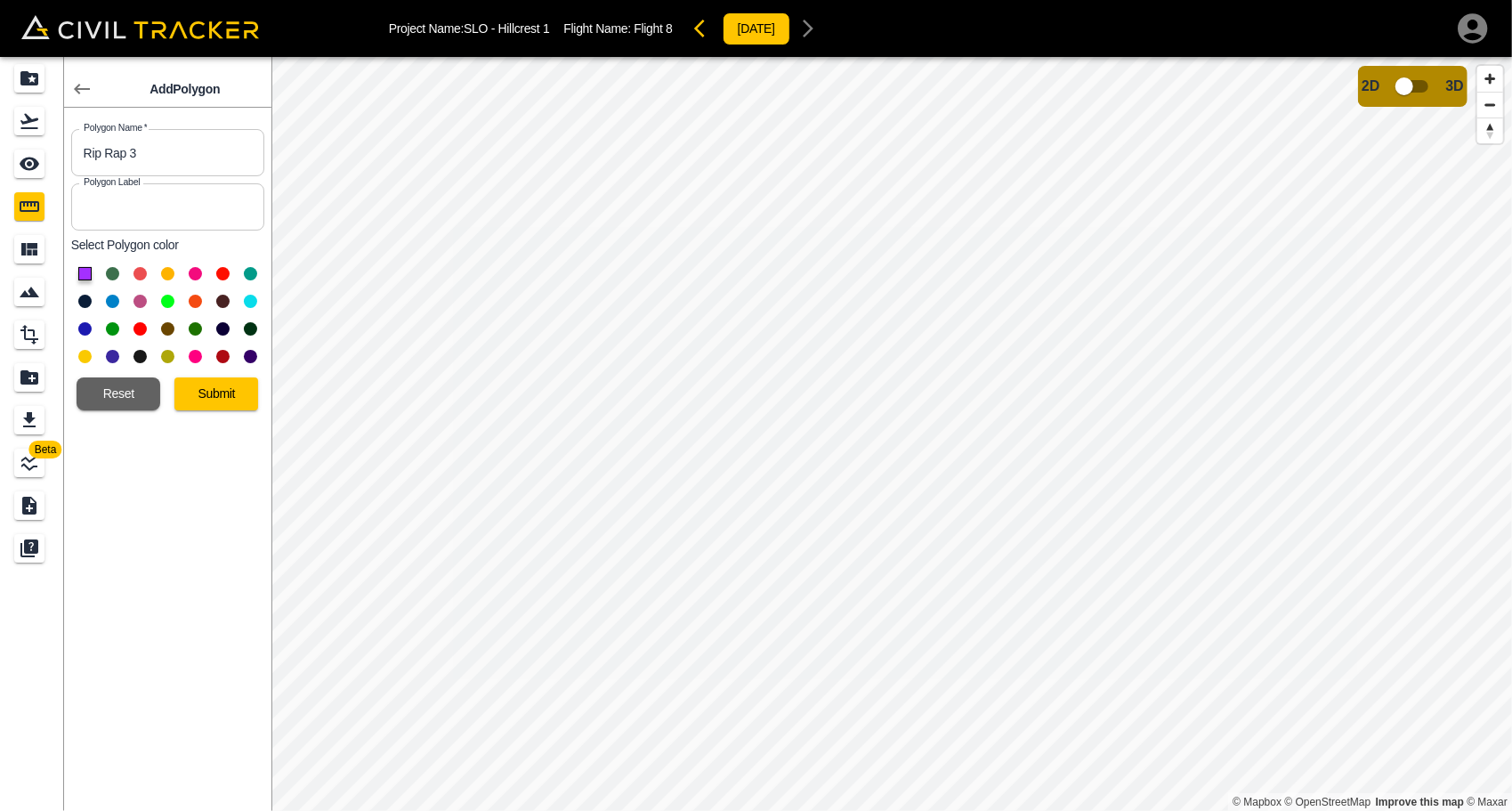
click at [80, 350] on button at bounding box center [85, 356] width 13 height 13
click at [221, 392] on button "Submit" at bounding box center [216, 394] width 84 height 33
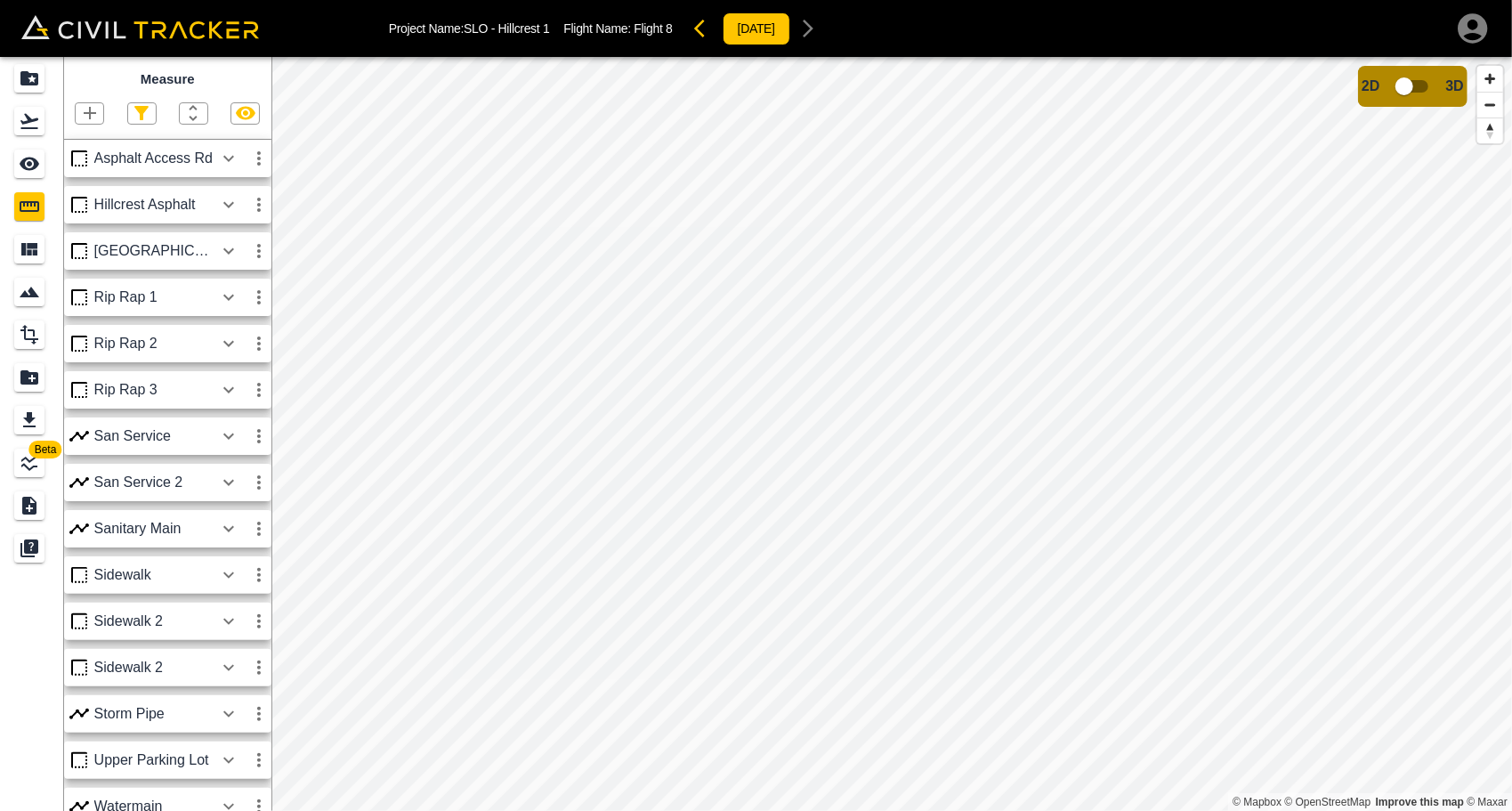
click at [77, 115] on button "button" at bounding box center [89, 112] width 28 height 20
click at [86, 195] on p "Polygon" at bounding box center [85, 198] width 42 height 14
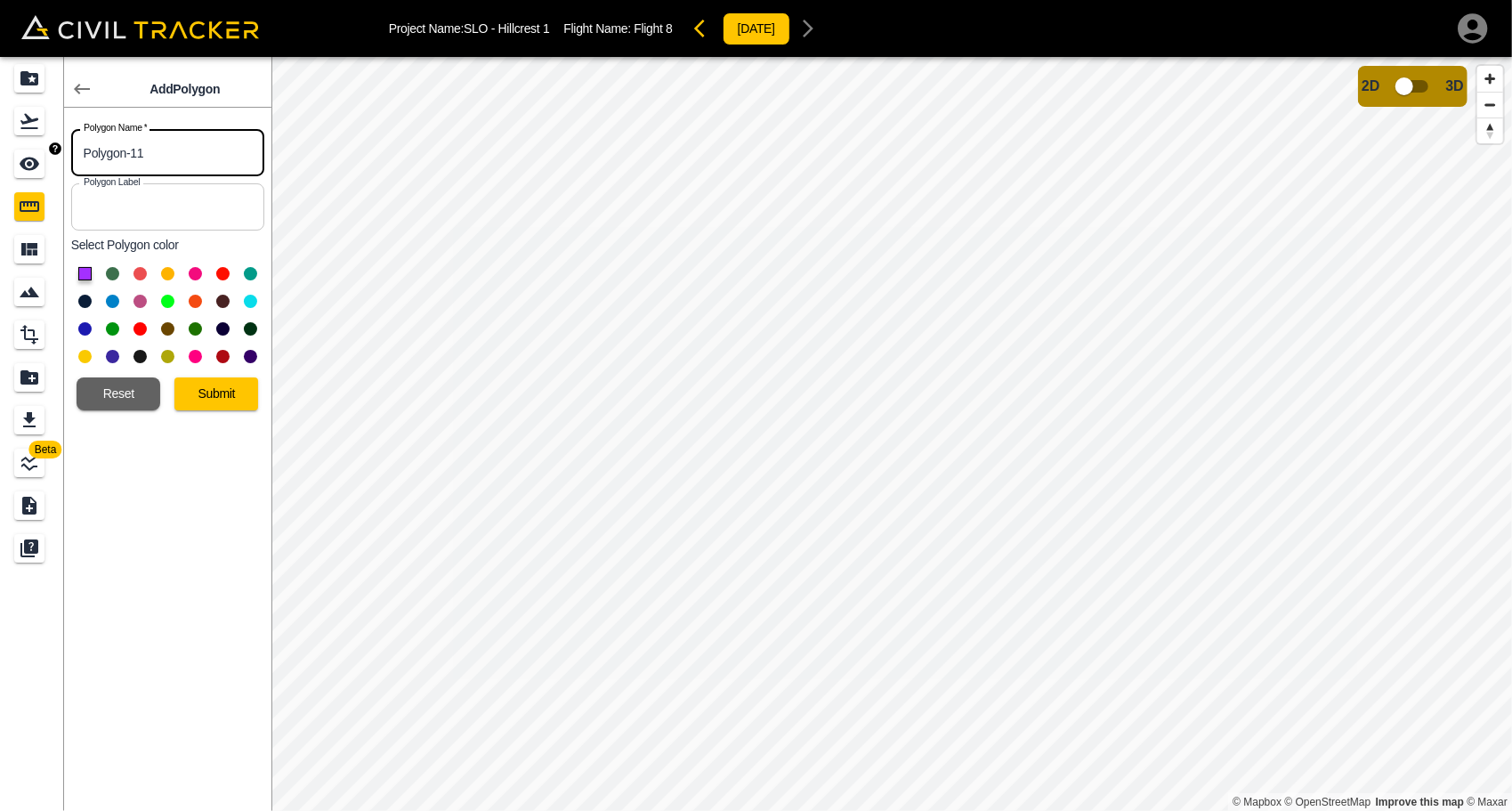
drag, startPoint x: 51, startPoint y: 157, endPoint x: 37, endPoint y: 157, distance: 14.0
click at [37, 157] on div "Beta Add Polygon Polygon Name   * Polygon-11 Polygon Name * Polygon Label Polyg…" at bounding box center [135, 433] width 272 height 754
type input "Rip Rap 4"
click at [81, 355] on button at bounding box center [85, 356] width 13 height 13
click at [235, 388] on button "Submit" at bounding box center [216, 394] width 84 height 33
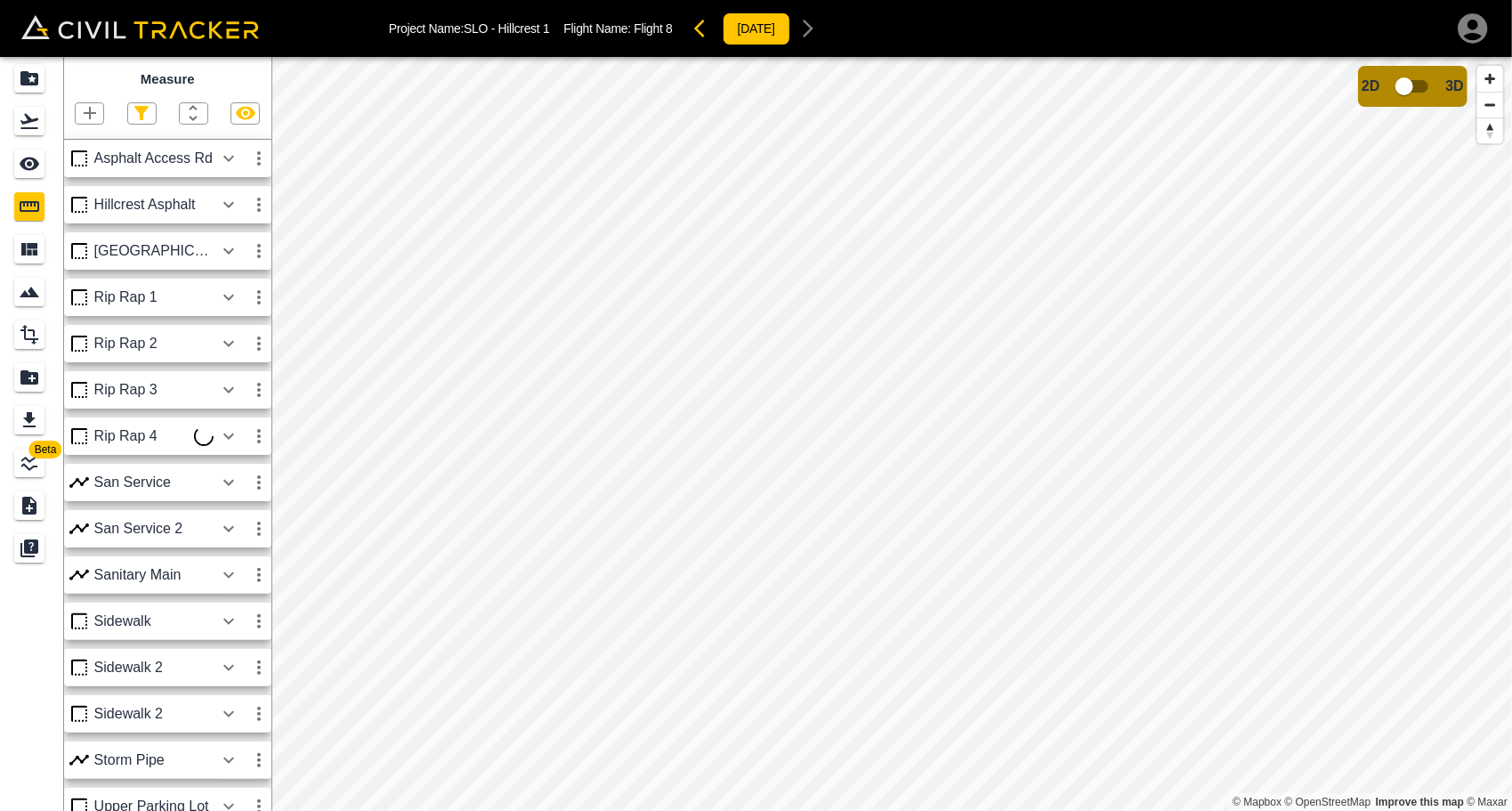
click at [230, 382] on icon "button" at bounding box center [229, 390] width 21 height 21
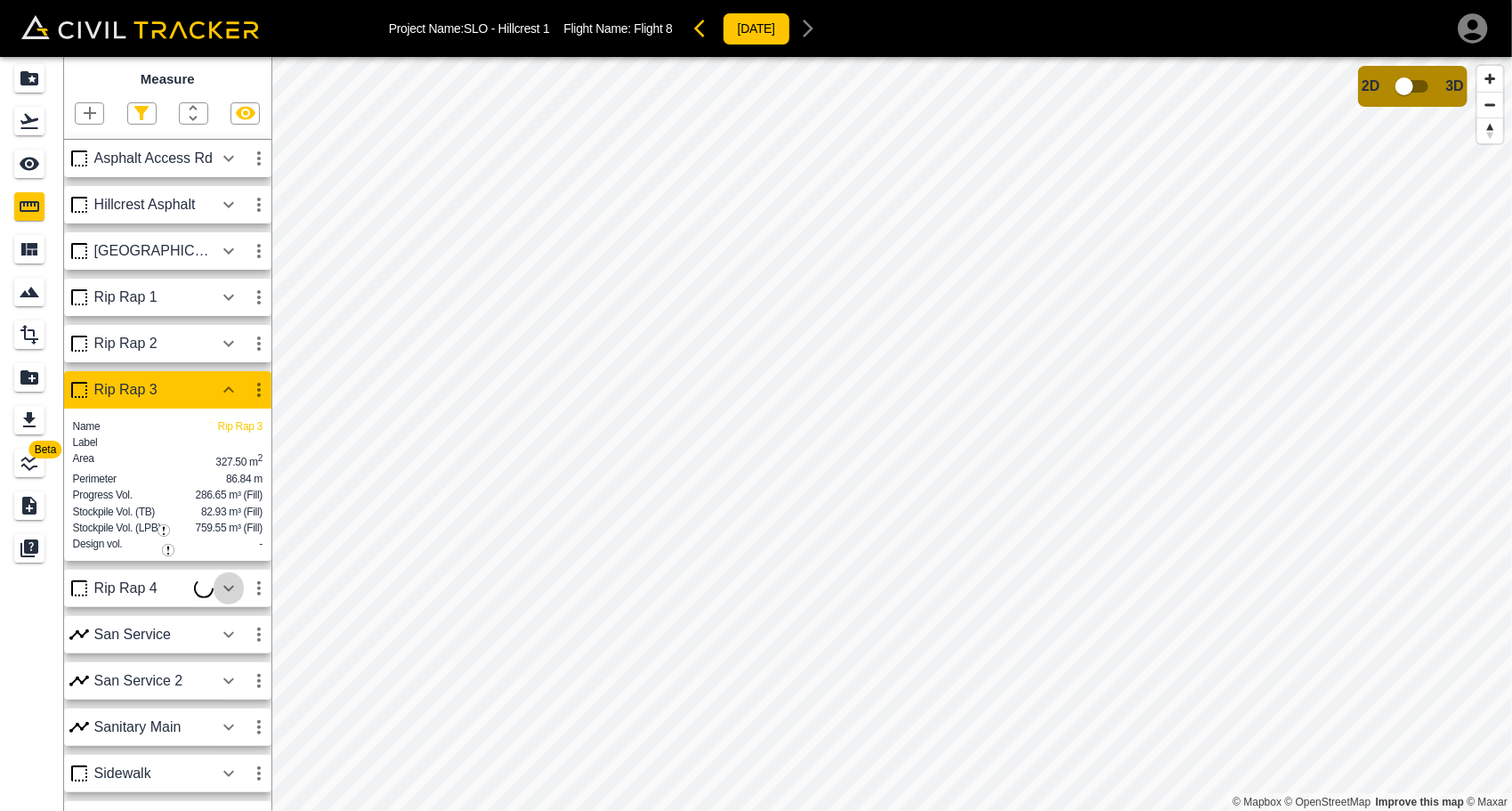
click at [232, 600] on icon "button" at bounding box center [229, 588] width 21 height 21
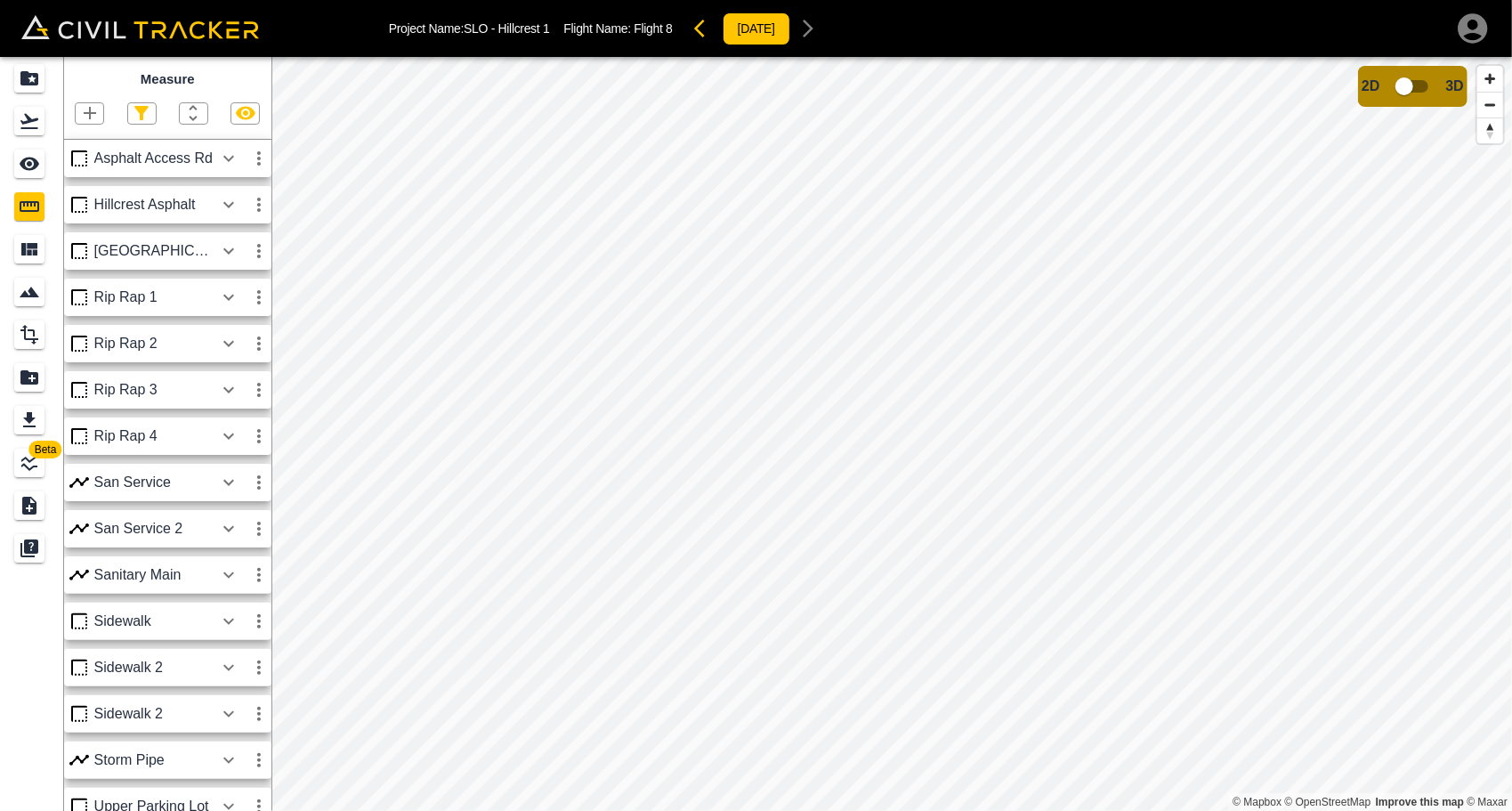
click at [228, 386] on icon "button" at bounding box center [229, 390] width 21 height 21
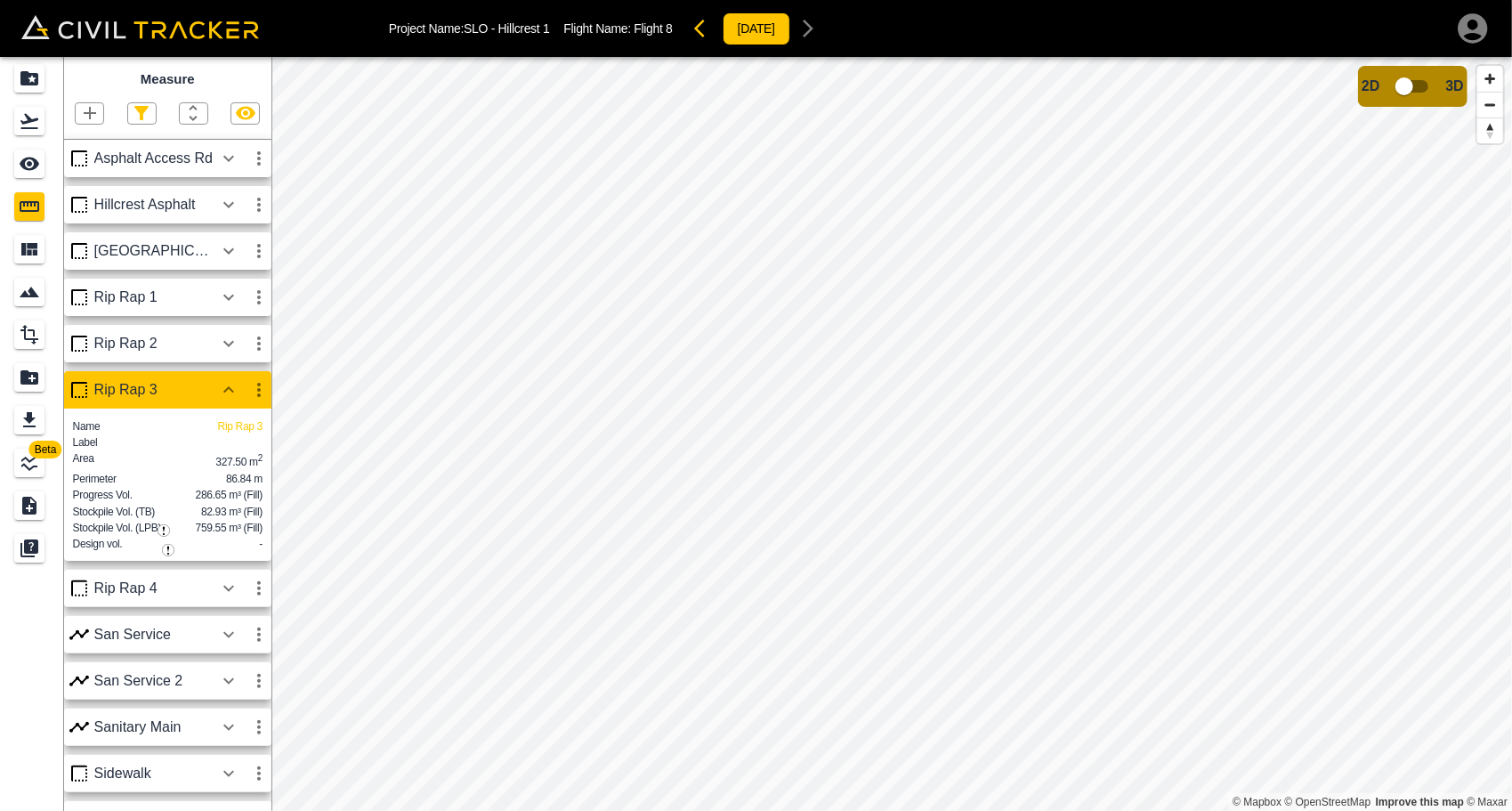
click at [233, 600] on icon "button" at bounding box center [229, 588] width 21 height 21
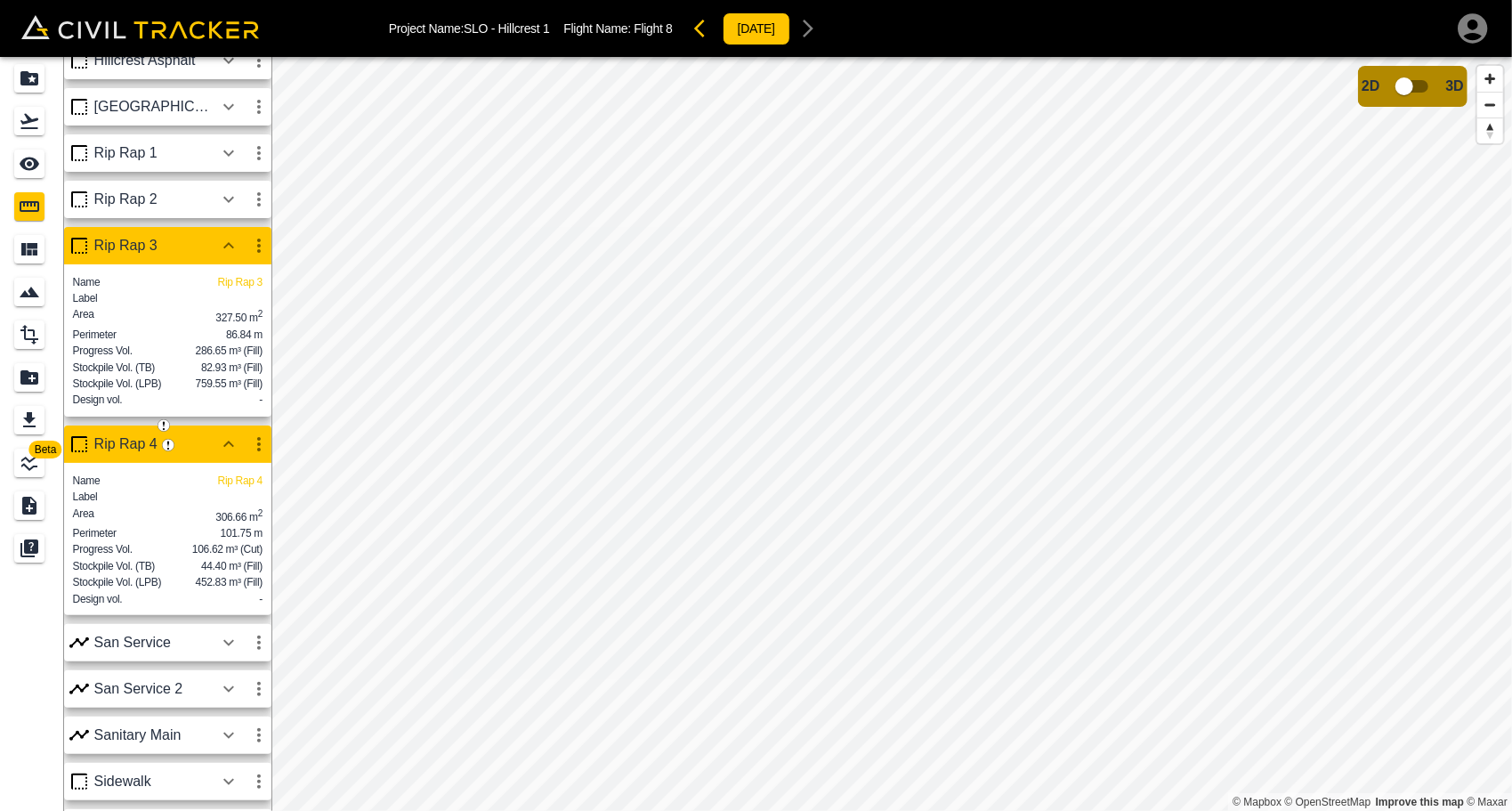
scroll to position [178, 0]
